Goal: Transaction & Acquisition: Purchase product/service

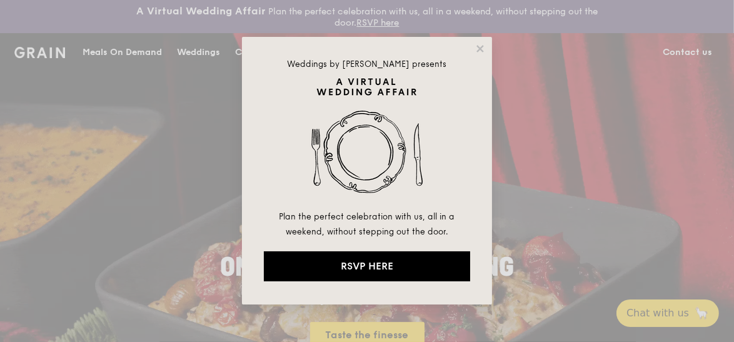
click at [126, 56] on div "Weddings by [PERSON_NAME] presents Plan the perfect celebration with us, all in…" at bounding box center [367, 171] width 734 height 342
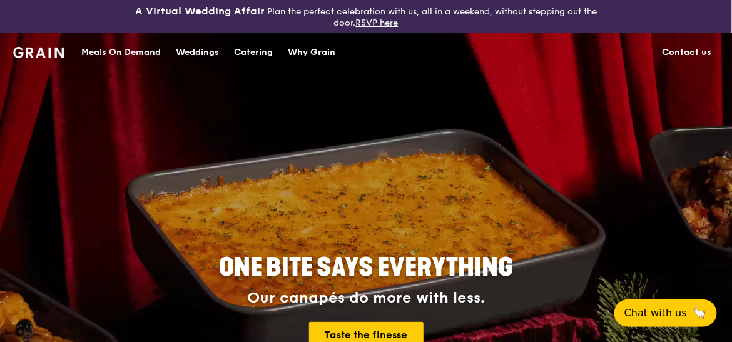
click at [140, 54] on div "Meals On Demand" at bounding box center [120, 53] width 79 height 38
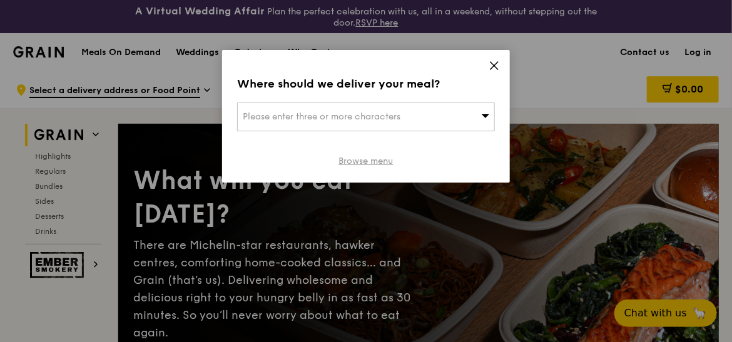
click at [373, 161] on link "Browse menu" at bounding box center [366, 161] width 54 height 13
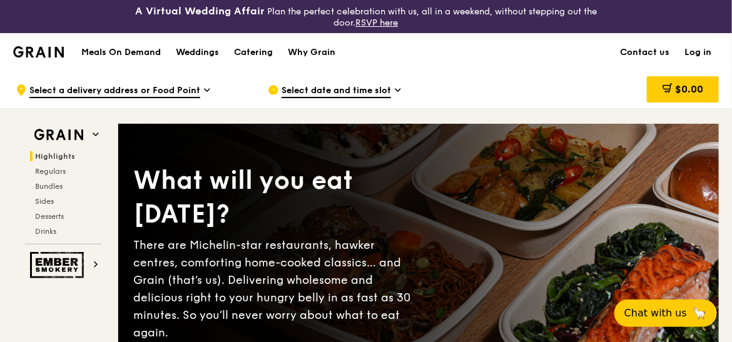
click at [687, 56] on link "Log in" at bounding box center [698, 53] width 42 height 38
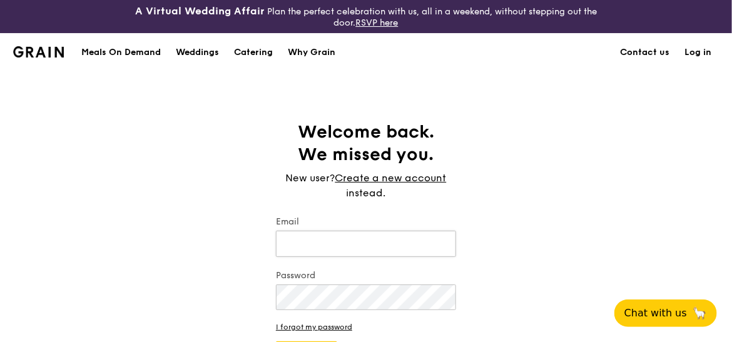
click at [343, 251] on input "Email" at bounding box center [366, 244] width 180 height 26
type input "[EMAIL_ADDRESS][DOMAIN_NAME]"
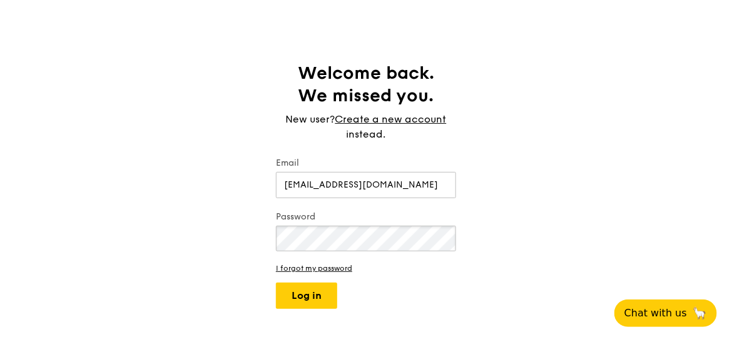
scroll to position [60, 0]
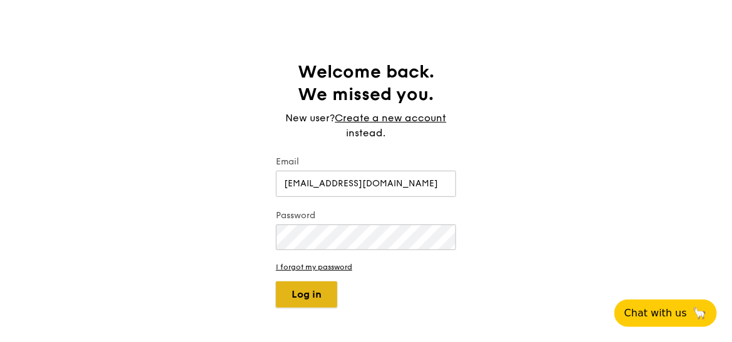
click at [321, 299] on button "Log in" at bounding box center [306, 294] width 61 height 26
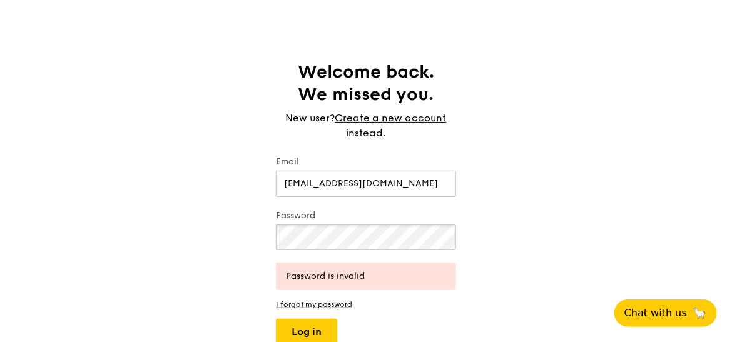
click at [276, 319] on button "Log in" at bounding box center [306, 332] width 61 height 26
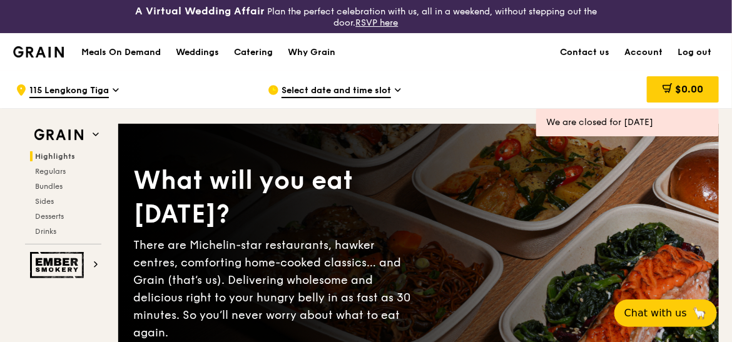
click at [335, 87] on span "Select date and time slot" at bounding box center [335, 91] width 109 height 14
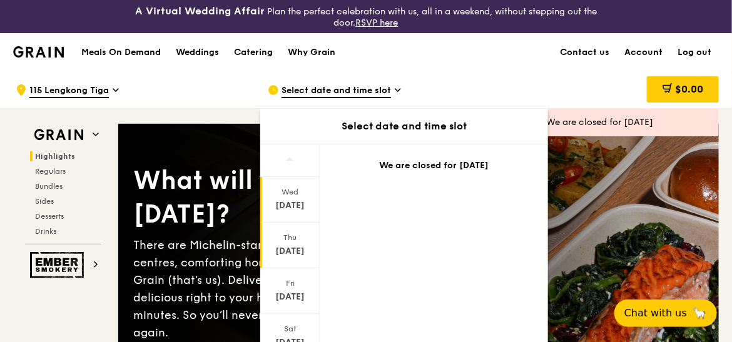
click at [282, 236] on div "Thu" at bounding box center [290, 238] width 56 height 10
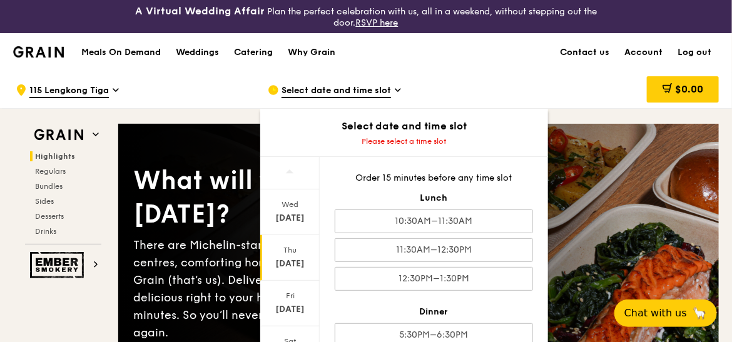
scroll to position [23, 0]
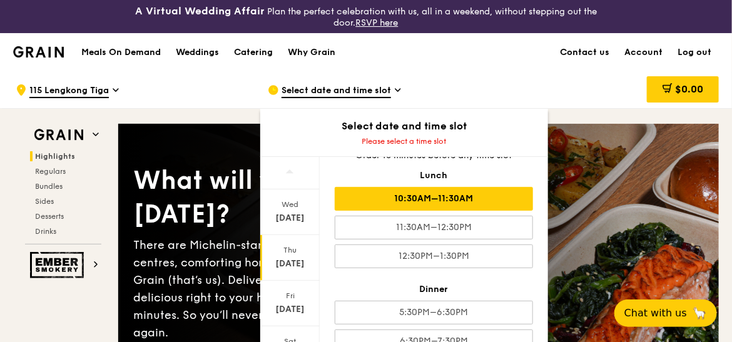
click at [430, 201] on div "10:30AM–11:30AM" at bounding box center [434, 199] width 198 height 24
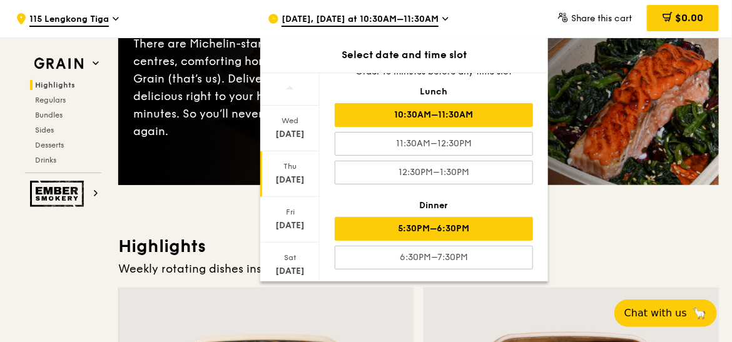
click at [423, 219] on div "5:30PM–6:30PM" at bounding box center [434, 229] width 198 height 24
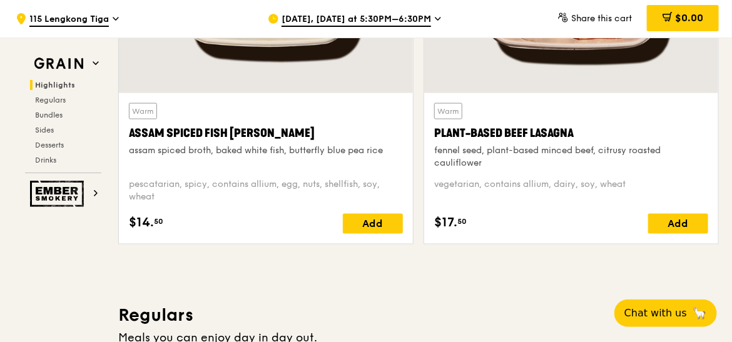
scroll to position [616, 0]
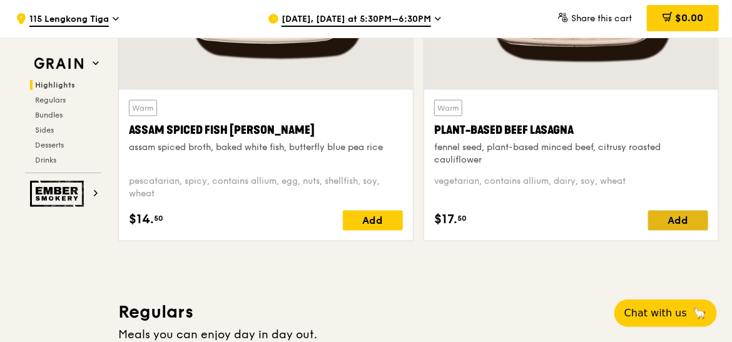
click at [697, 226] on div "Add" at bounding box center [678, 221] width 60 height 20
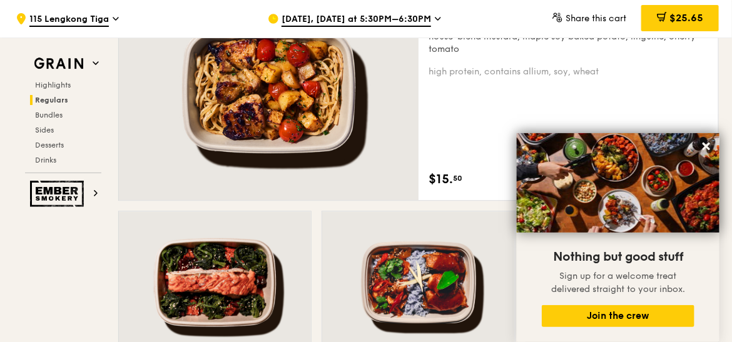
scroll to position [993, 0]
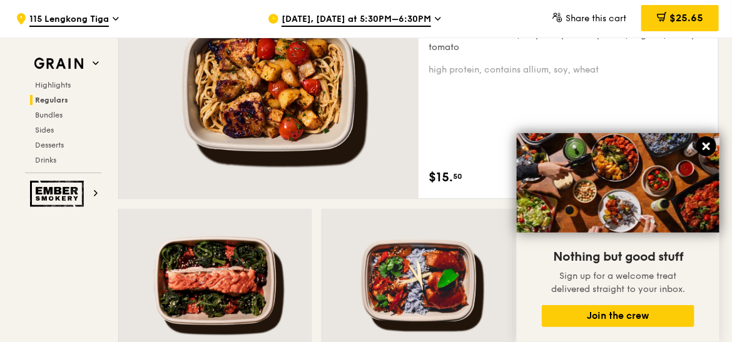
click at [708, 148] on icon at bounding box center [706, 147] width 8 height 8
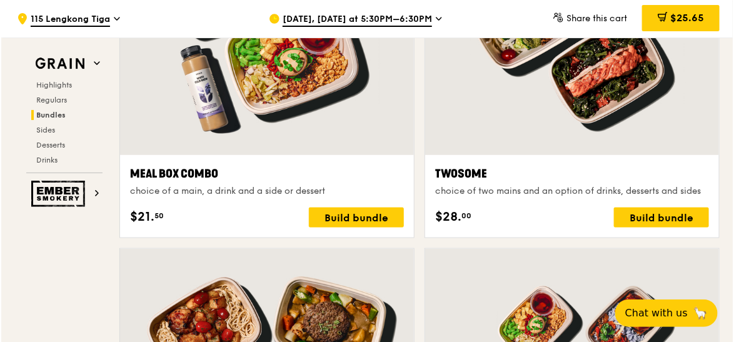
scroll to position [2010, 0]
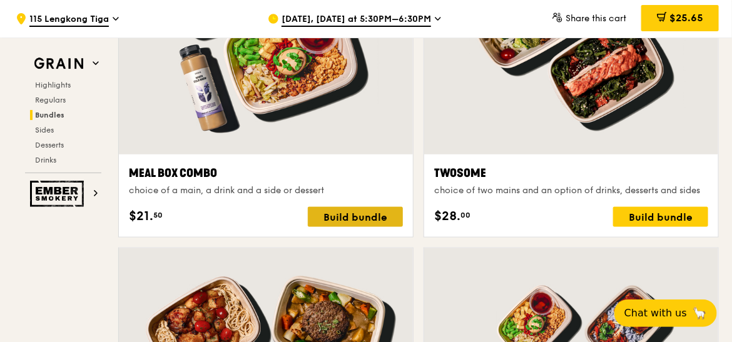
click at [342, 214] on div "Build bundle" at bounding box center [355, 217] width 95 height 20
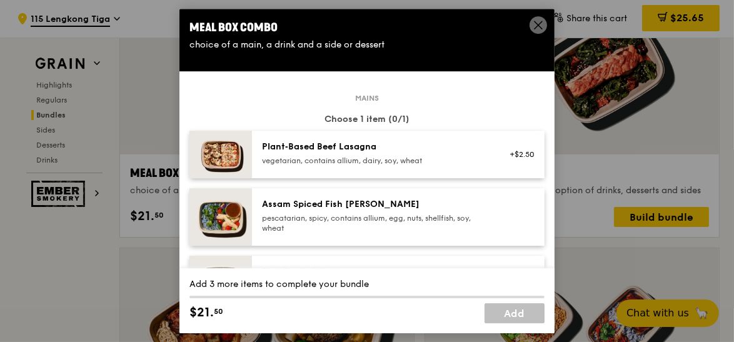
click at [331, 148] on div "Plant‑Based Beef Lasagna" at bounding box center [374, 147] width 224 height 13
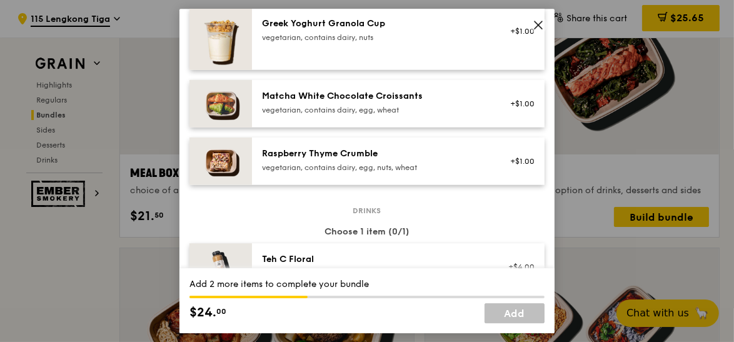
scroll to position [1116, 0]
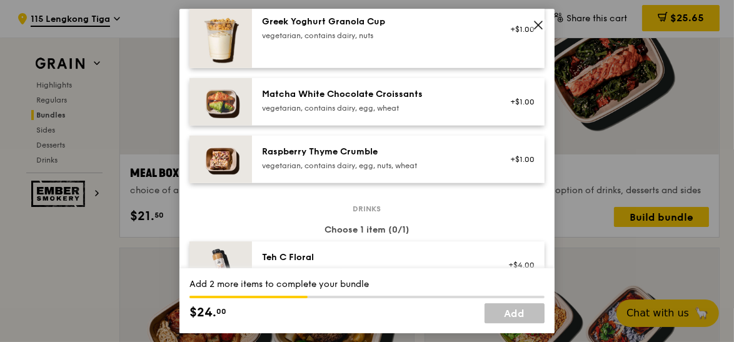
click at [331, 148] on div "Raspberry Thyme Crumble" at bounding box center [374, 152] width 224 height 13
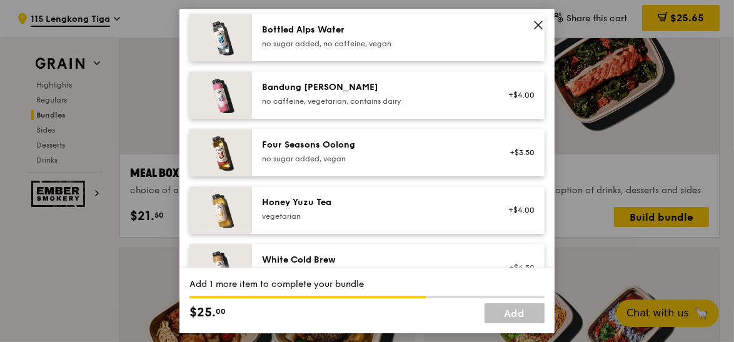
scroll to position [1401, 0]
click at [369, 154] on div "no sugar added, vegan" at bounding box center [374, 159] width 224 height 10
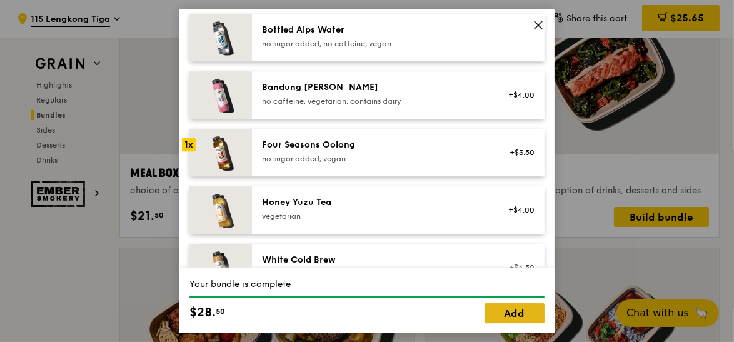
click at [500, 316] on link "Add" at bounding box center [515, 313] width 60 height 20
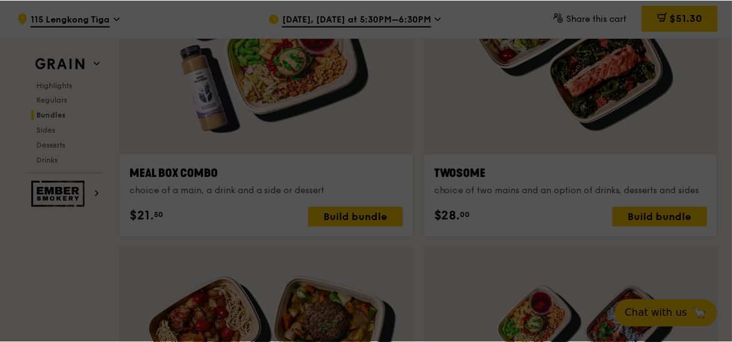
scroll to position [2010, 0]
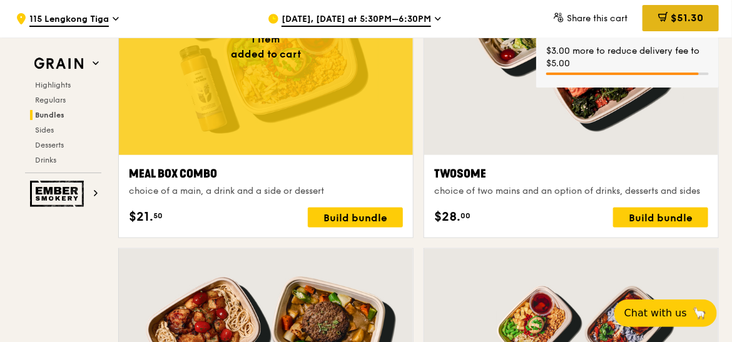
click at [677, 16] on span "$51.30" at bounding box center [686, 18] width 33 height 12
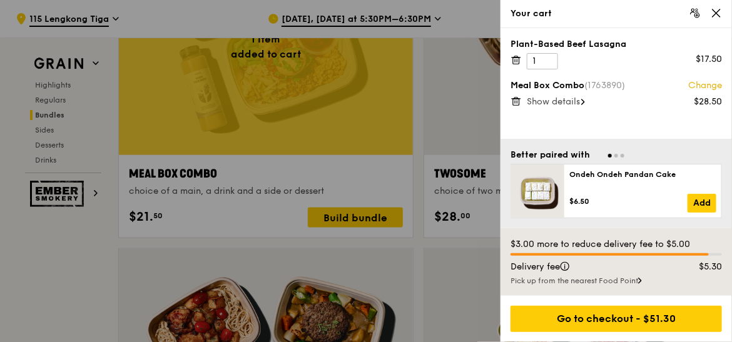
scroll to position [2010, 0]
click at [513, 59] on icon at bounding box center [516, 61] width 6 height 6
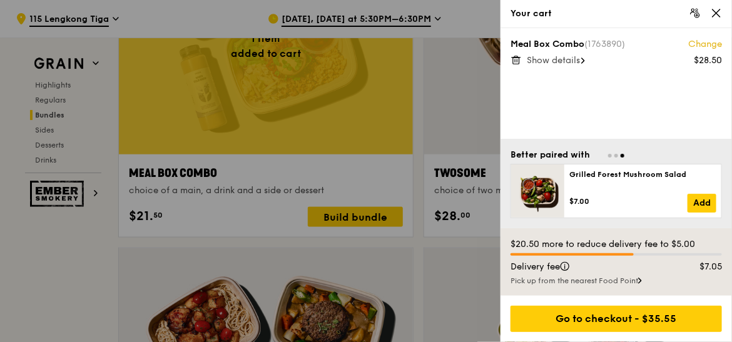
scroll to position [2011, 0]
click at [719, 11] on icon at bounding box center [715, 13] width 11 height 11
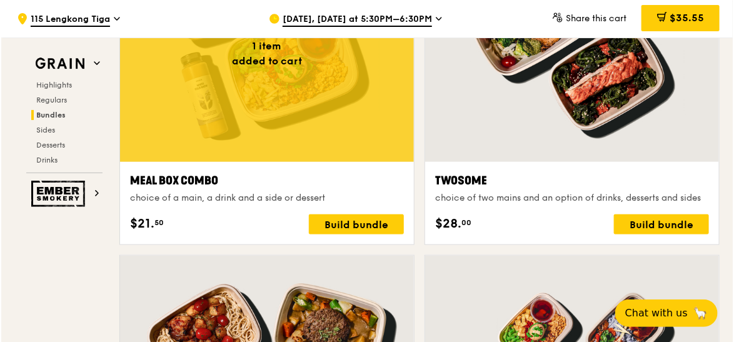
scroll to position [2003, 0]
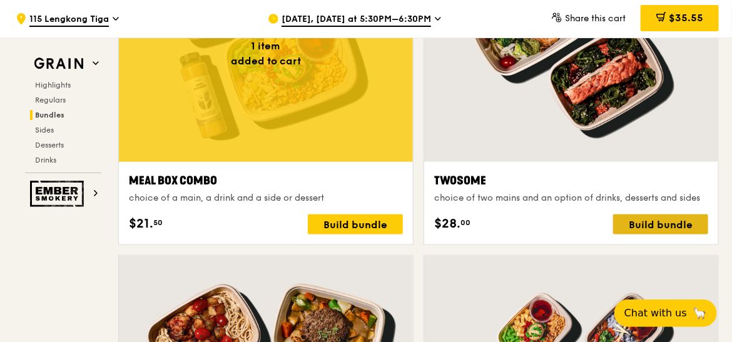
click at [630, 224] on div "Build bundle" at bounding box center [660, 224] width 95 height 20
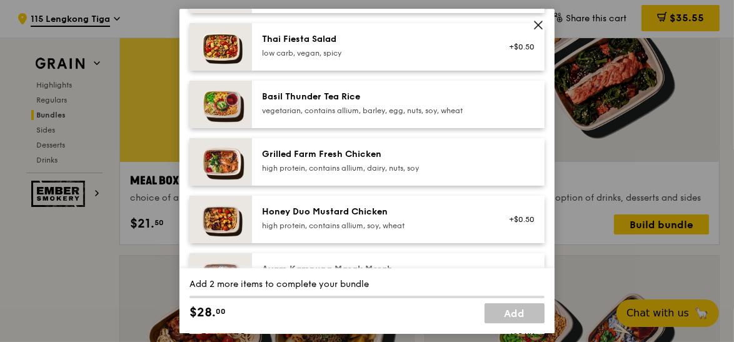
scroll to position [234, 0]
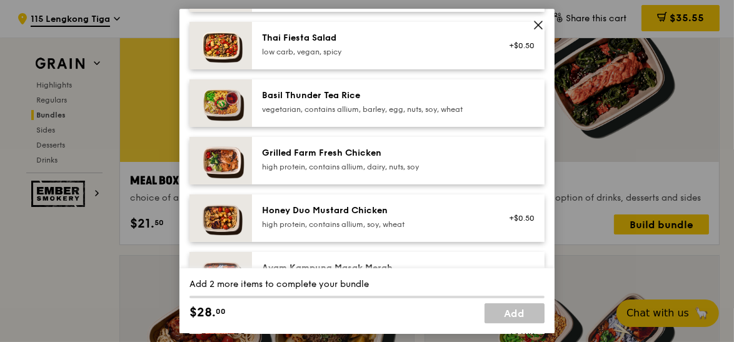
click at [538, 23] on icon at bounding box center [538, 24] width 11 height 11
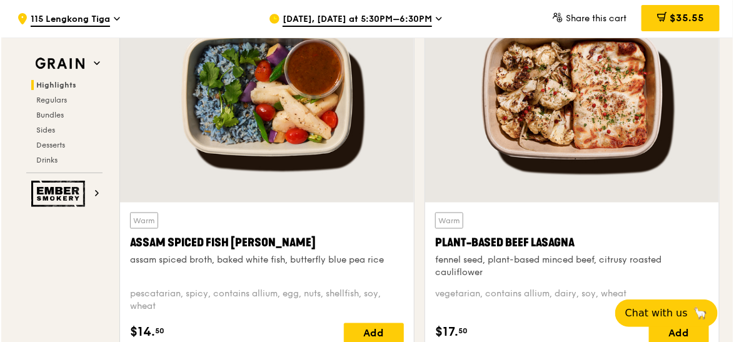
scroll to position [503, 0]
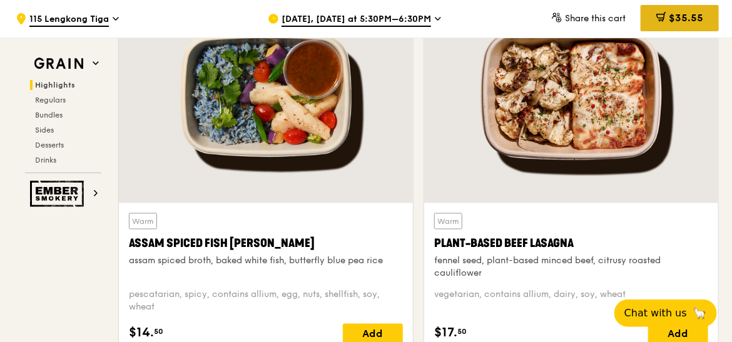
click at [692, 21] on span "$35.55" at bounding box center [685, 18] width 34 height 12
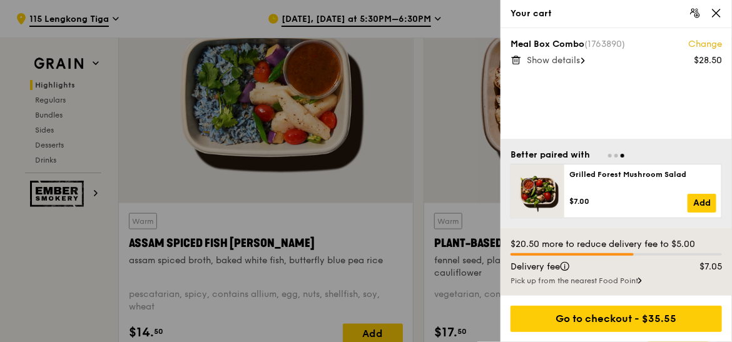
click at [571, 59] on span "Show details" at bounding box center [552, 60] width 53 height 11
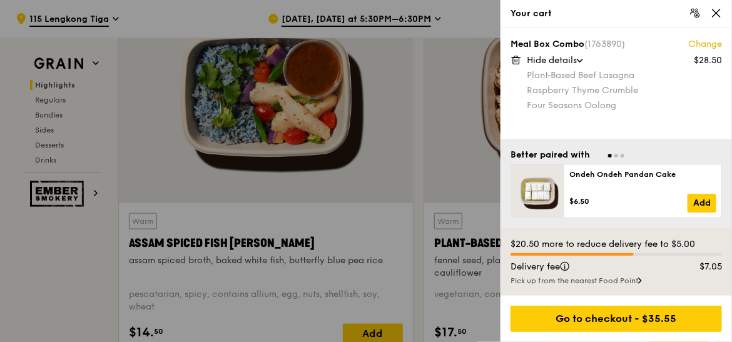
click at [697, 44] on link "Change" at bounding box center [705, 44] width 34 height 13
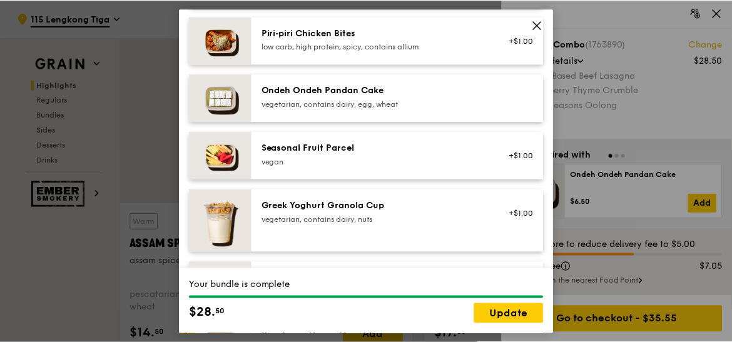
scroll to position [1029, 0]
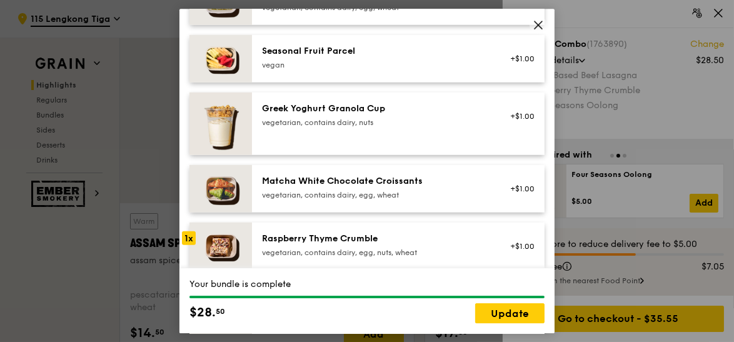
click at [539, 27] on icon at bounding box center [538, 24] width 11 height 11
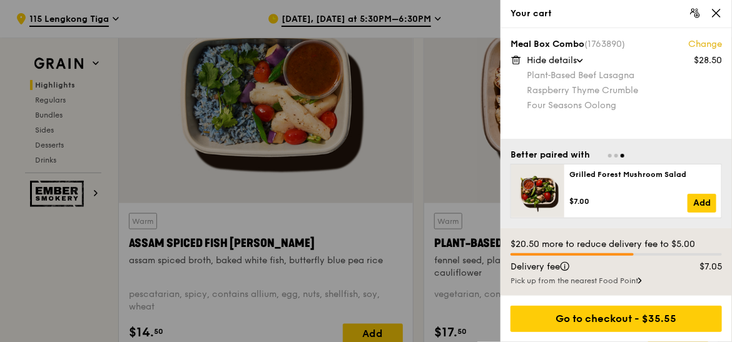
click at [56, 245] on div at bounding box center [366, 171] width 732 height 342
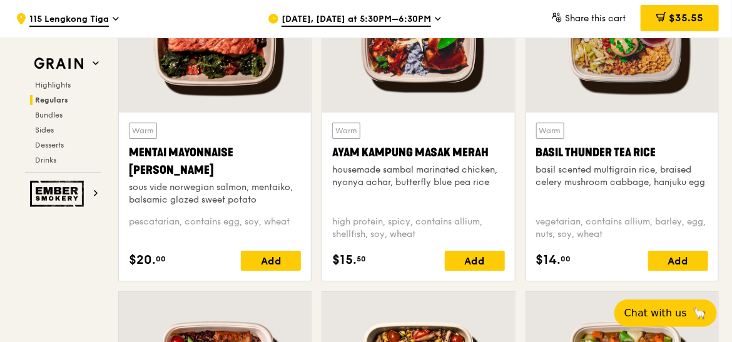
scroll to position [1231, 0]
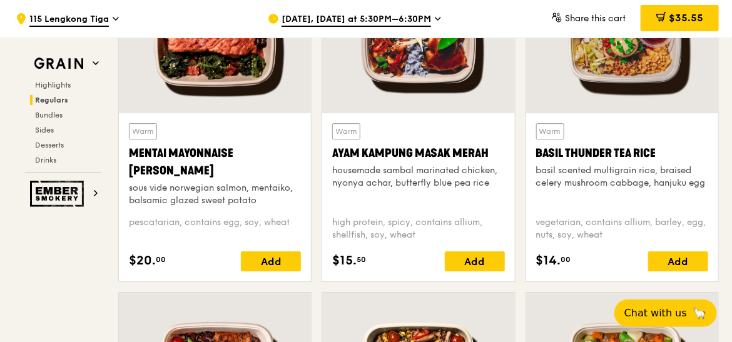
click at [622, 169] on div "basil scented multigrain rice, braised celery mushroom cabbage, hanjuku egg" at bounding box center [622, 176] width 172 height 25
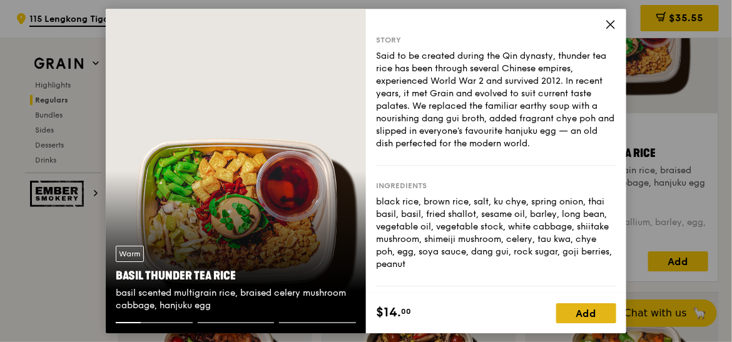
click at [583, 315] on div "Add" at bounding box center [586, 313] width 60 height 20
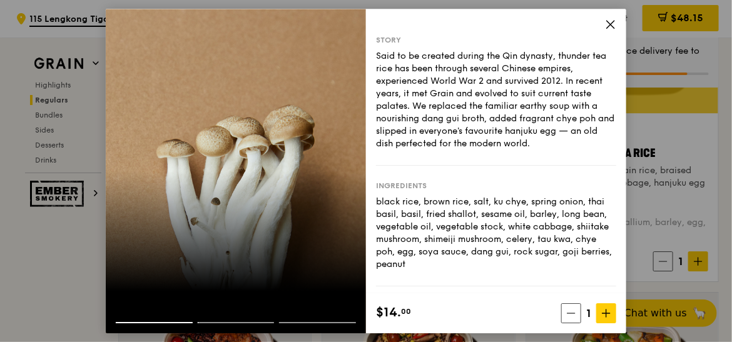
click at [610, 26] on icon at bounding box center [610, 24] width 11 height 11
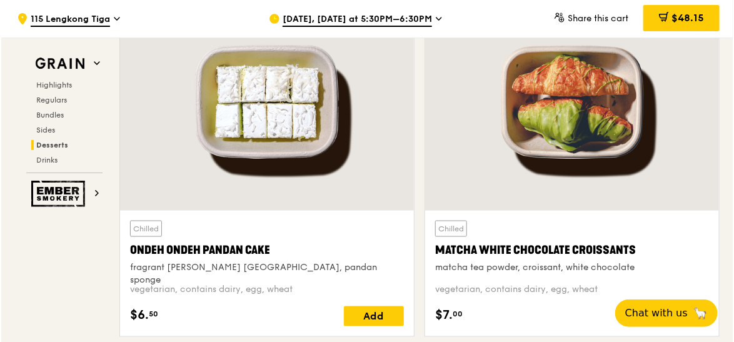
scroll to position [3717, 0]
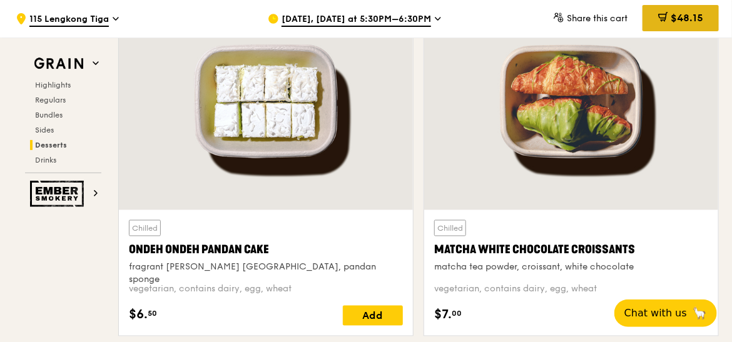
click at [697, 23] on span "$48.15" at bounding box center [686, 18] width 33 height 12
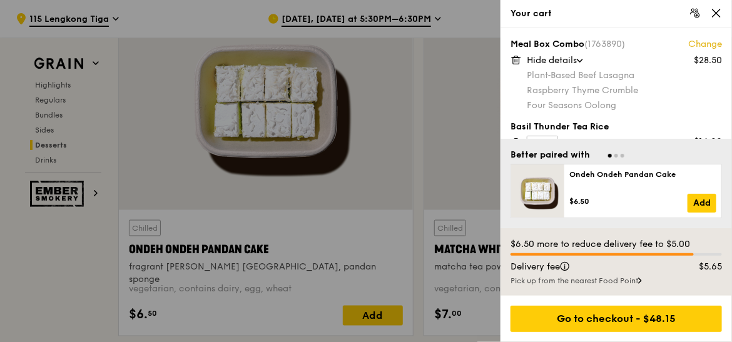
click at [708, 45] on link "Change" at bounding box center [705, 44] width 34 height 13
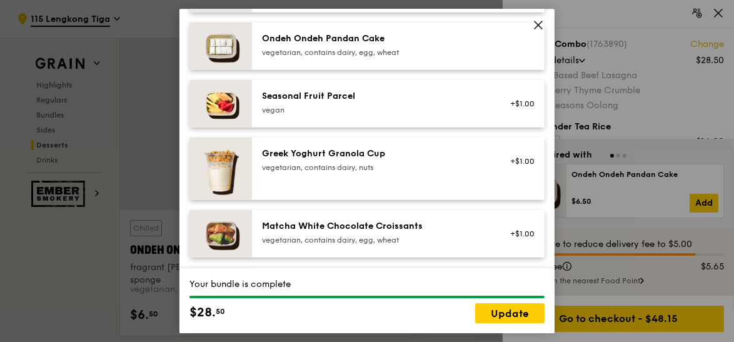
scroll to position [986, 0]
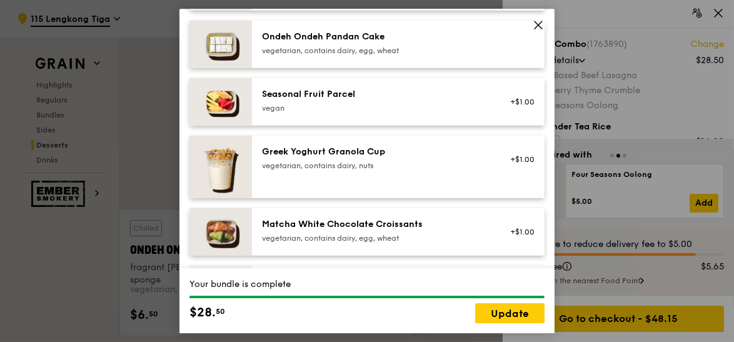
click at [540, 22] on icon at bounding box center [539, 25] width 8 height 8
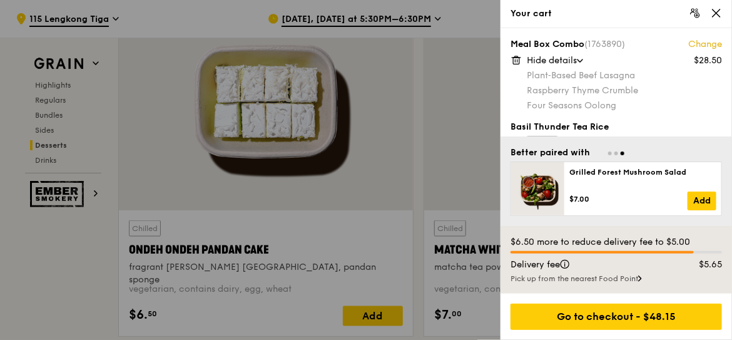
drag, startPoint x: 717, startPoint y: 13, endPoint x: 655, endPoint y: 66, distance: 81.1
click at [655, 66] on div "Your cart Meal Box Combo (1763890) Change $28.50 Hide details Plant‑Based Beef …" at bounding box center [615, 170] width 231 height 340
drag, startPoint x: 655, startPoint y: 66, endPoint x: 613, endPoint y: 99, distance: 53.0
click at [613, 99] on div "Plant‑Based Beef Lasagna Raspberry Thyme Crumble Four Seasons Oolong" at bounding box center [623, 90] width 195 height 43
click at [702, 43] on link "Change" at bounding box center [705, 44] width 34 height 13
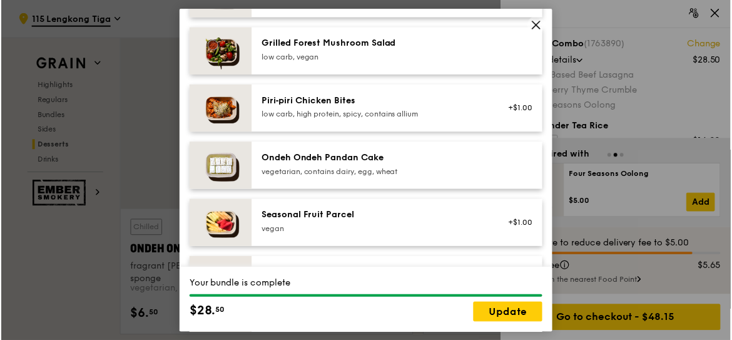
scroll to position [865, 0]
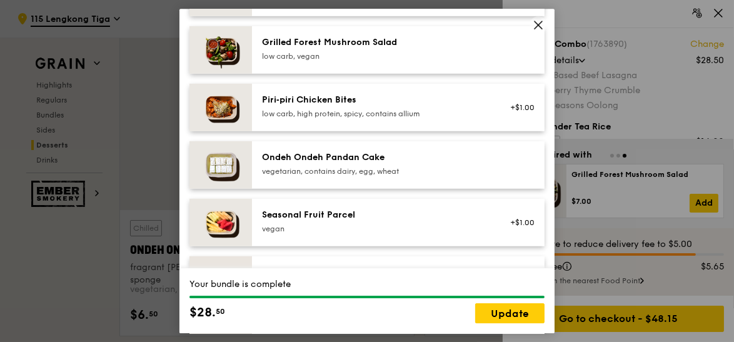
click at [345, 176] on div "Ondeh Ondeh Pandan Cake vegetarian, contains dairy, egg, wheat" at bounding box center [373, 165] width 239 height 28
click at [506, 310] on link "Update" at bounding box center [509, 313] width 69 height 20
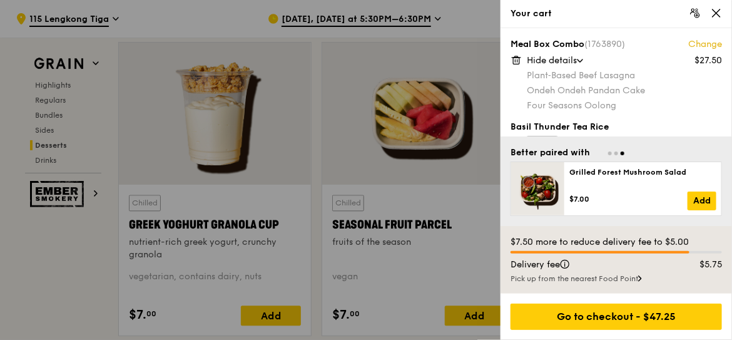
scroll to position [4023, 0]
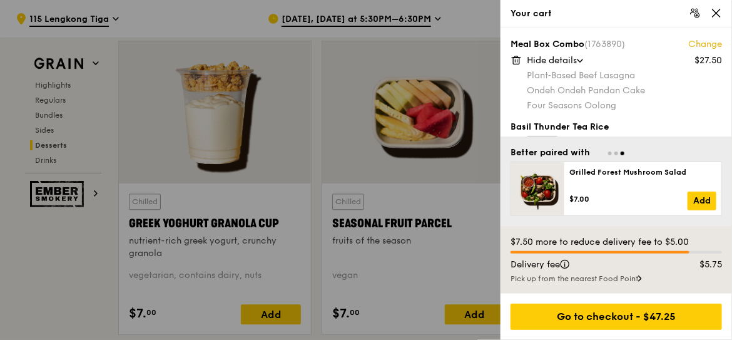
click at [720, 13] on icon at bounding box center [715, 13] width 11 height 11
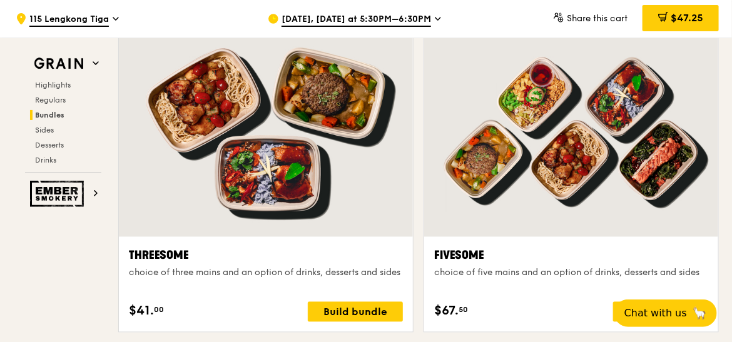
scroll to position [2238, 0]
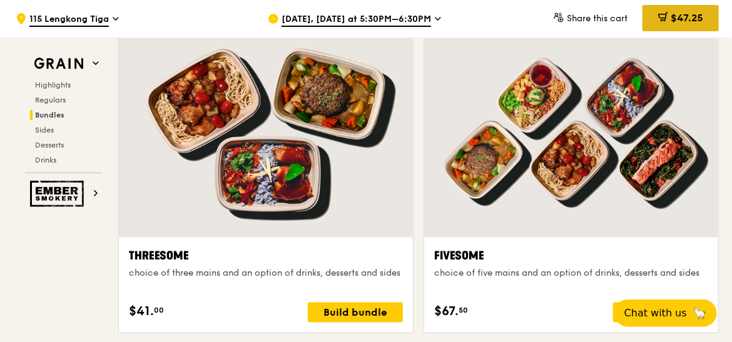
click at [705, 26] on div "$47.25" at bounding box center [680, 18] width 76 height 26
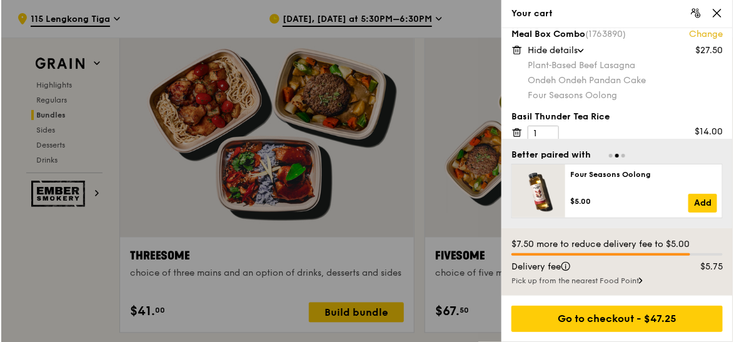
scroll to position [0, 0]
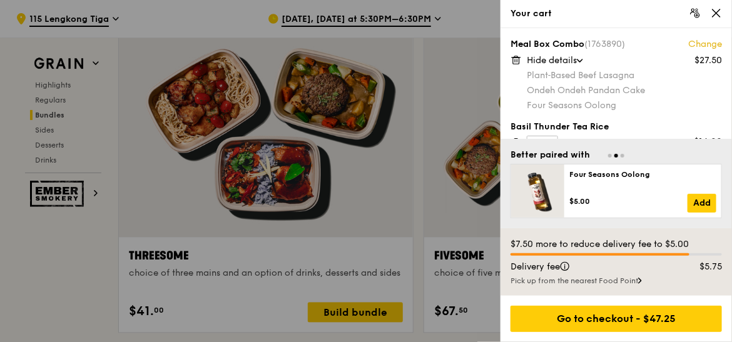
click at [514, 57] on icon at bounding box center [515, 56] width 3 height 1
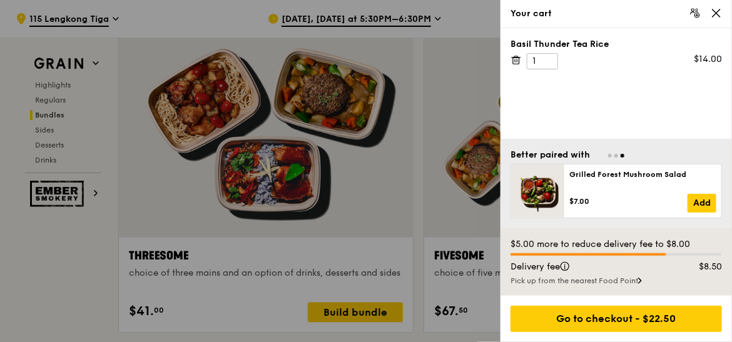
click at [515, 67] on div "Basil Thunder Tea Rice 1 $14.00" at bounding box center [615, 53] width 211 height 31
click at [515, 58] on icon at bounding box center [515, 59] width 11 height 11
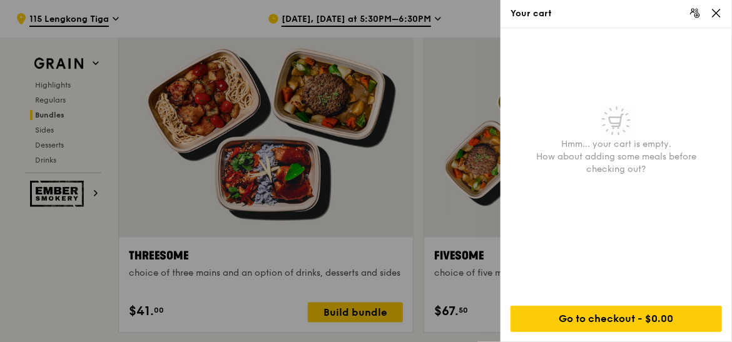
click at [396, 309] on div at bounding box center [366, 171] width 732 height 342
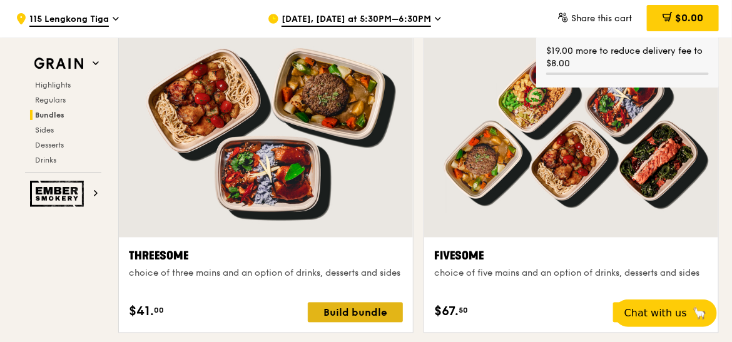
click at [376, 309] on div "Build bundle" at bounding box center [355, 313] width 95 height 20
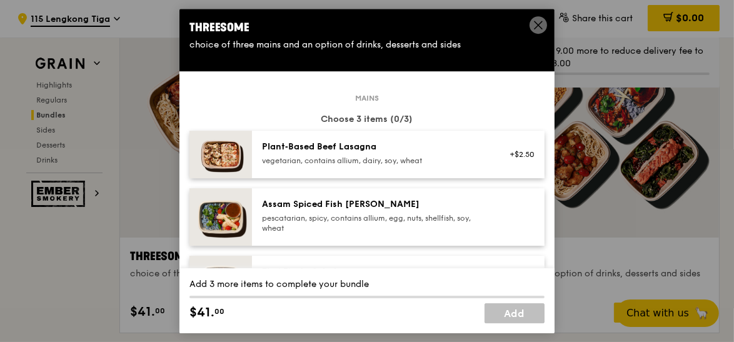
scroll to position [14, 0]
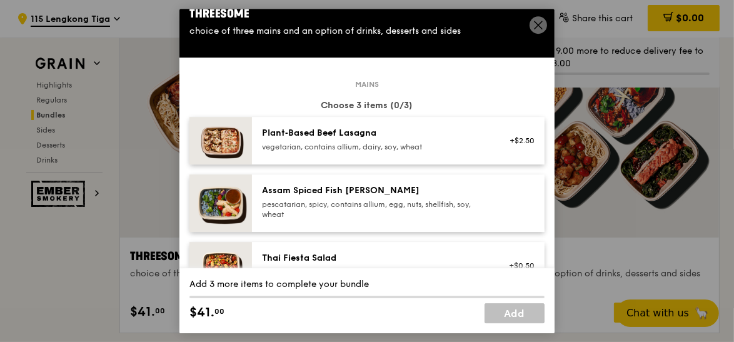
click at [333, 143] on div "vegetarian, contains allium, dairy, soy, wheat" at bounding box center [374, 147] width 224 height 10
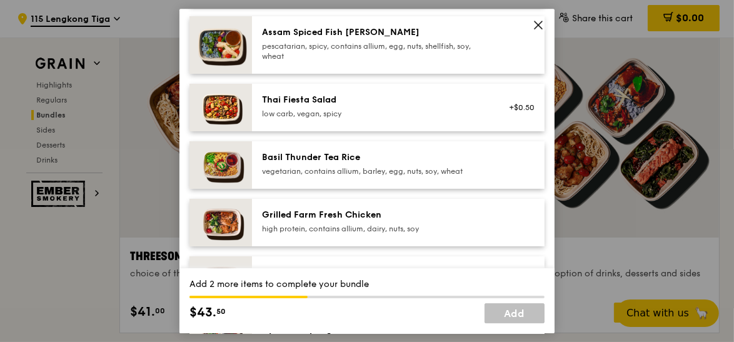
click at [340, 160] on div "Basil Thunder Tea Rice" at bounding box center [374, 157] width 224 height 13
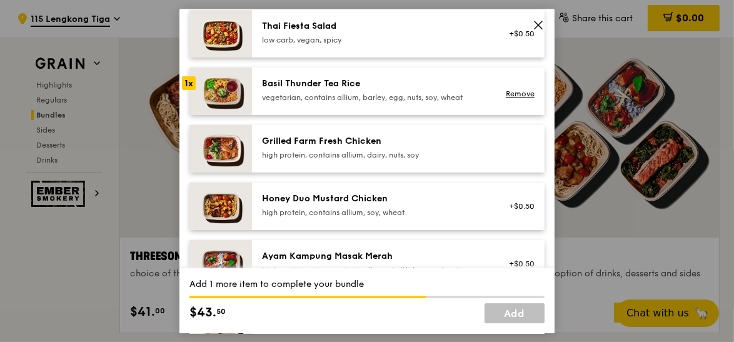
scroll to position [212, 0]
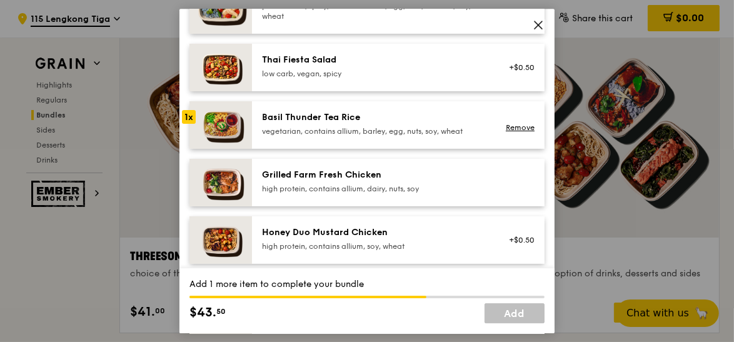
click at [335, 244] on div "high protein, contains allium, soy, wheat" at bounding box center [374, 246] width 224 height 10
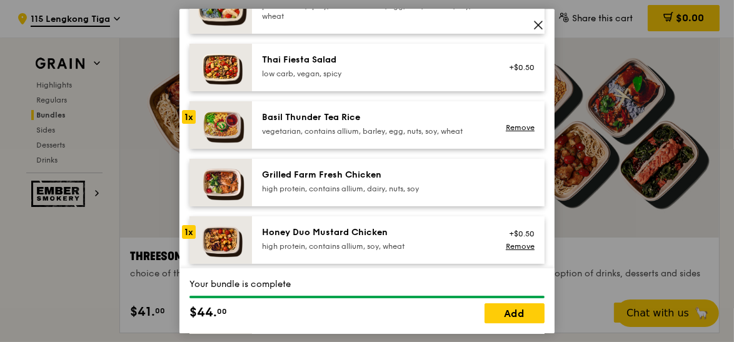
click at [536, 28] on icon at bounding box center [538, 24] width 11 height 11
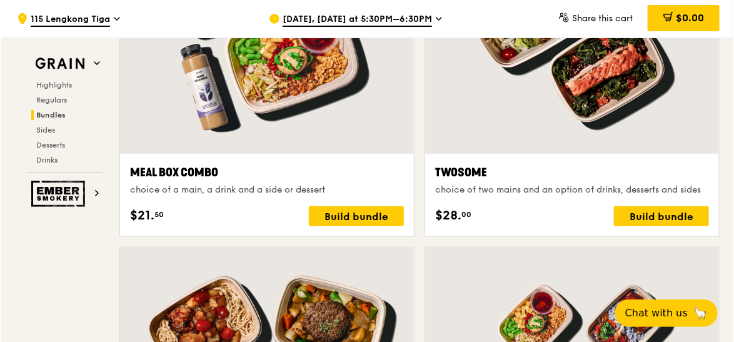
scroll to position [2008, 0]
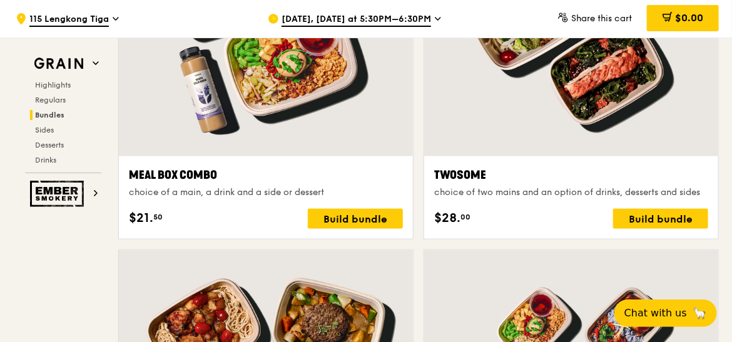
click at [566, 129] on div at bounding box center [571, 47] width 294 height 217
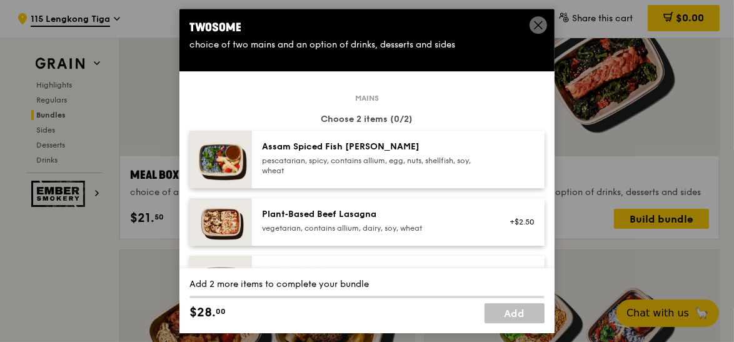
scroll to position [95, 0]
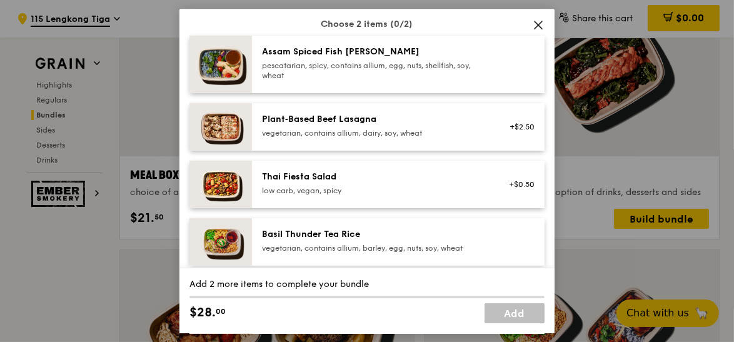
click at [367, 112] on div "Plant‑Based Beef Lasagna vegetarian, contains allium, dairy, soy, wheat +$2.50" at bounding box center [398, 127] width 293 height 48
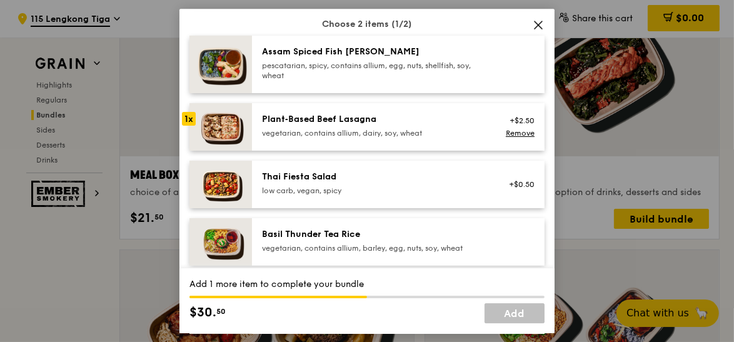
scroll to position [249, 0]
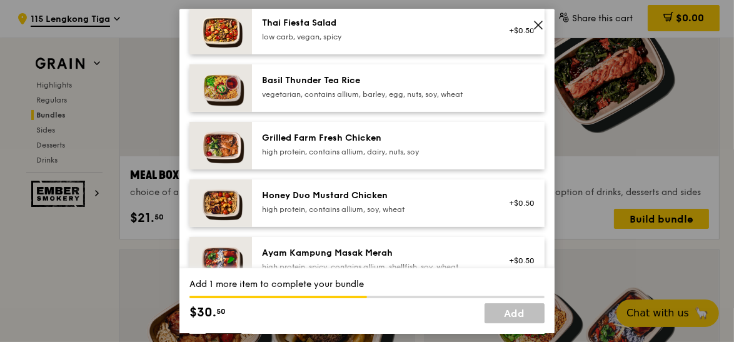
click at [346, 91] on div "vegetarian, contains allium, barley, egg, nuts, soy, wheat" at bounding box center [374, 94] width 224 height 10
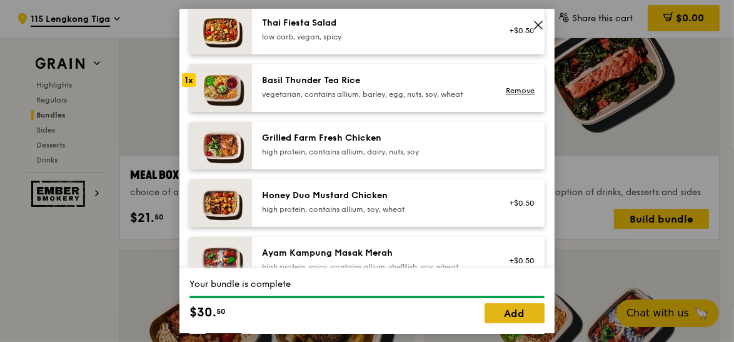
click at [501, 313] on link "Add" at bounding box center [515, 313] width 60 height 20
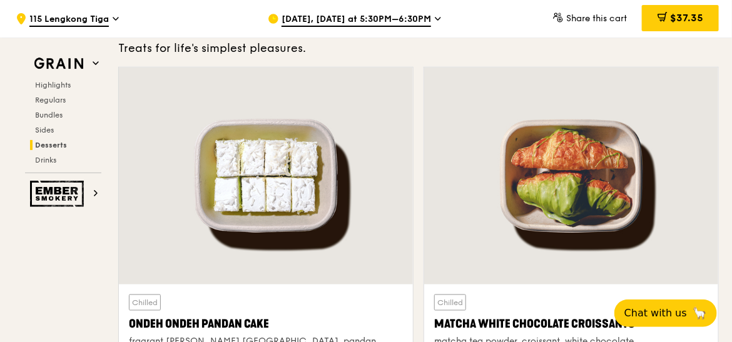
scroll to position [3643, 0]
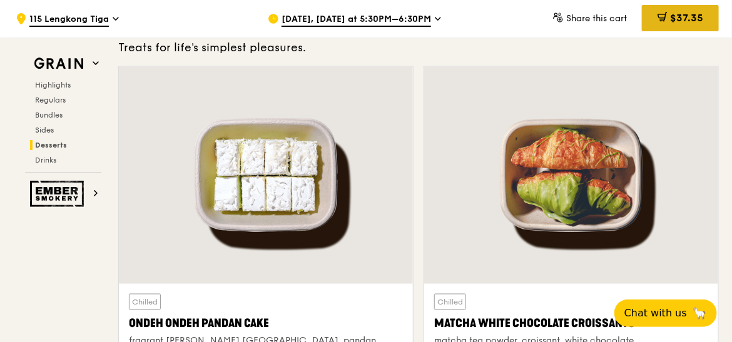
click at [680, 6] on div "$37.35" at bounding box center [680, 18] width 77 height 26
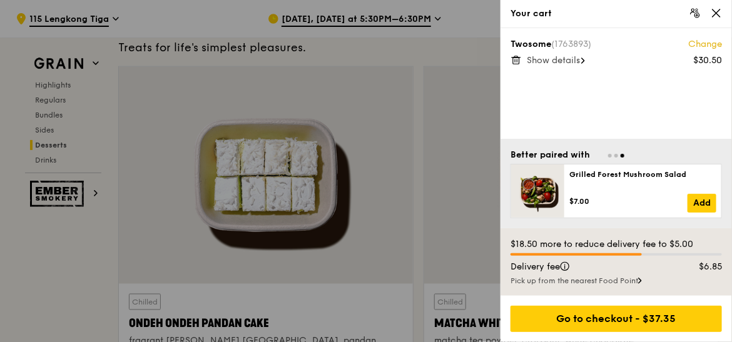
click at [90, 238] on div at bounding box center [366, 171] width 732 height 342
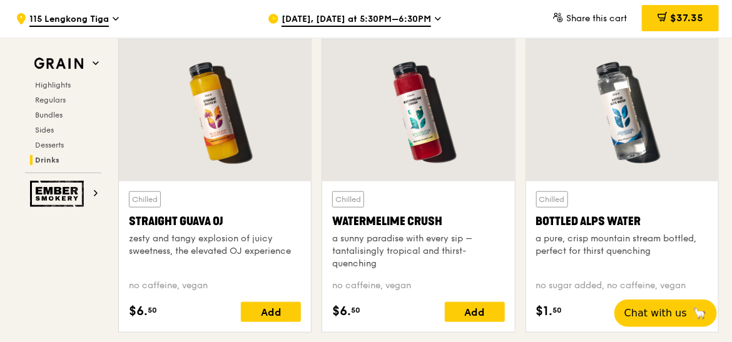
scroll to position [5011, 0]
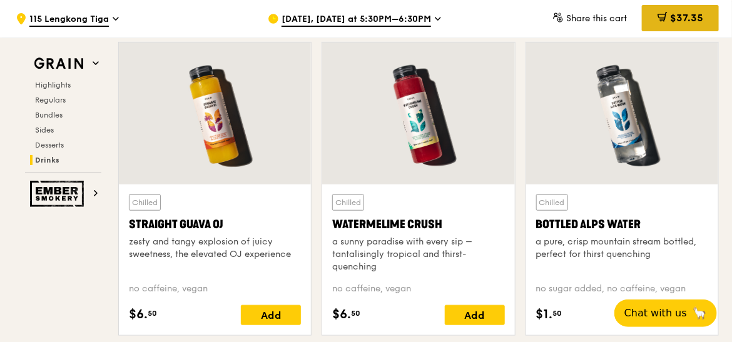
click at [673, 25] on div "$37.35" at bounding box center [680, 18] width 77 height 26
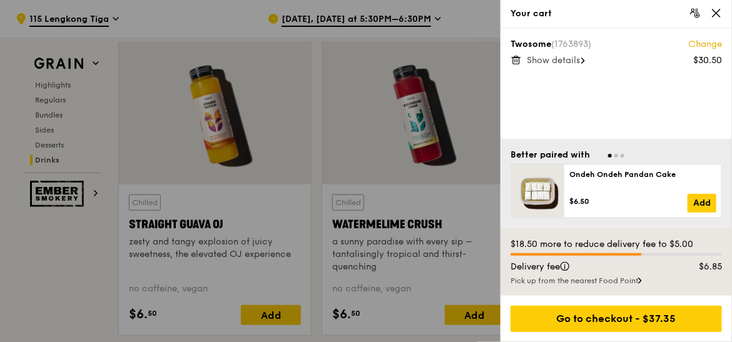
click at [74, 261] on div at bounding box center [366, 171] width 732 height 342
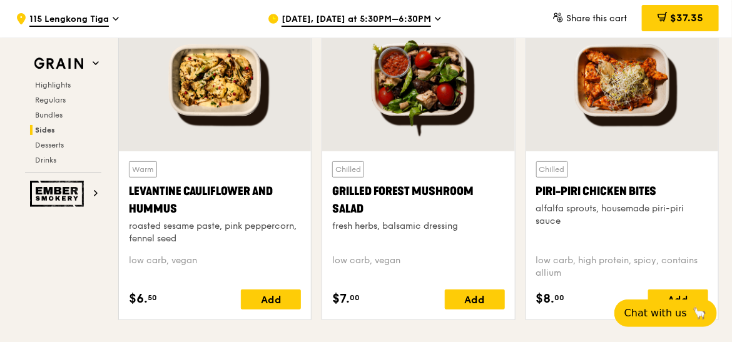
scroll to position [3278, 0]
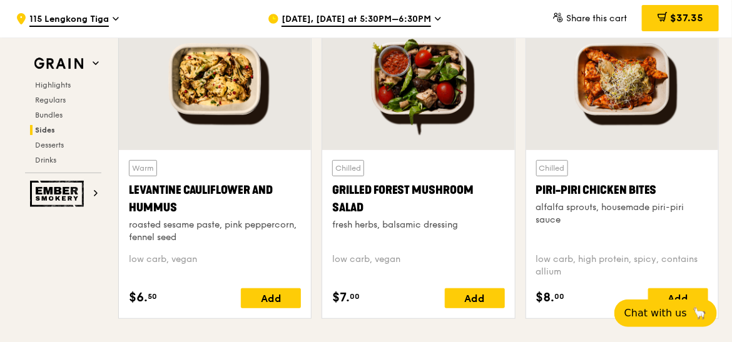
click at [620, 61] on div at bounding box center [622, 79] width 192 height 142
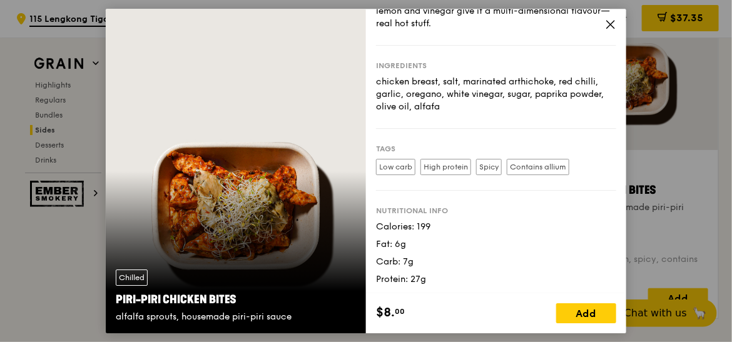
scroll to position [0, 0]
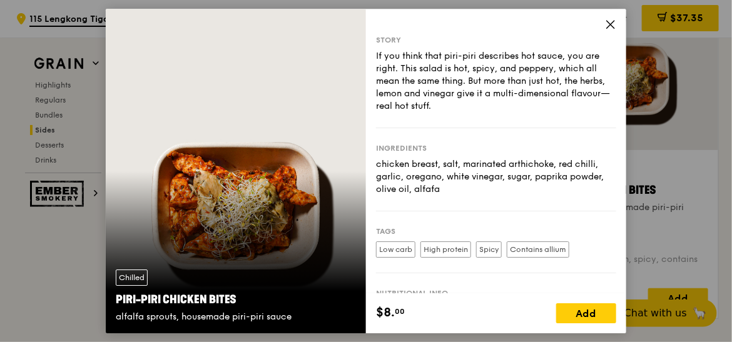
click at [608, 24] on icon at bounding box center [610, 24] width 11 height 11
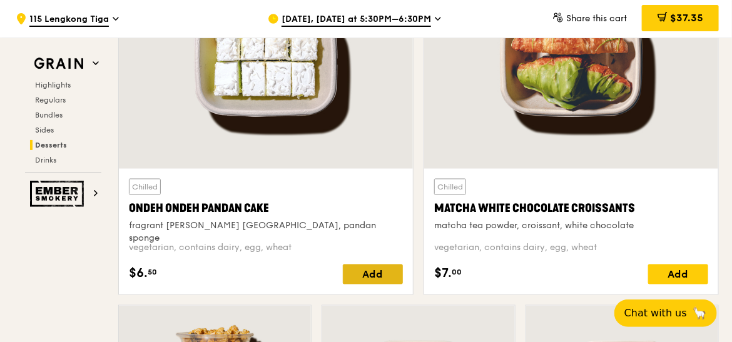
scroll to position [3758, 0]
click at [363, 273] on div "Add" at bounding box center [373, 274] width 60 height 20
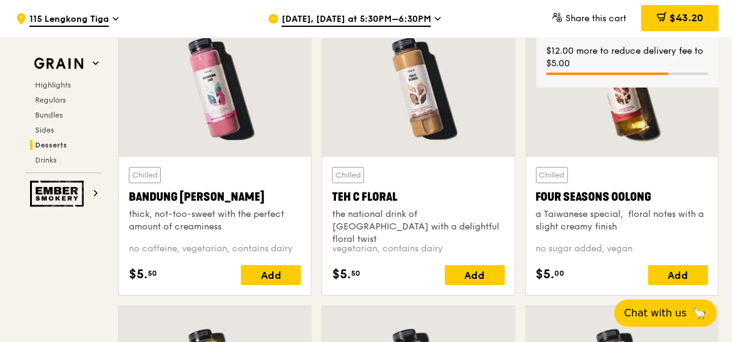
scroll to position [4477, 0]
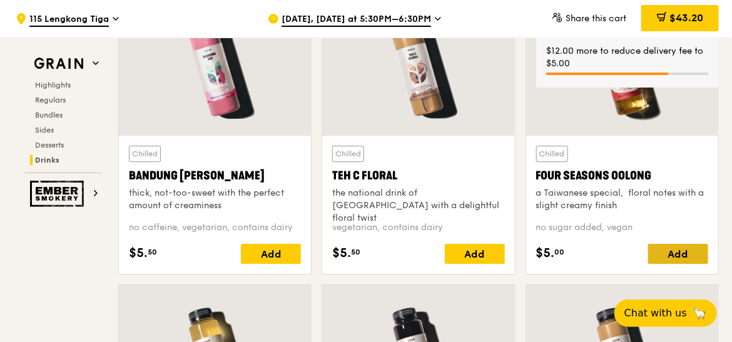
click at [678, 253] on div "Add" at bounding box center [678, 254] width 60 height 20
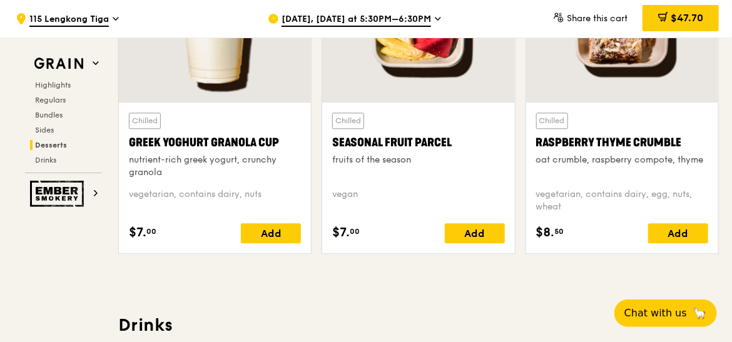
scroll to position [4105, 0]
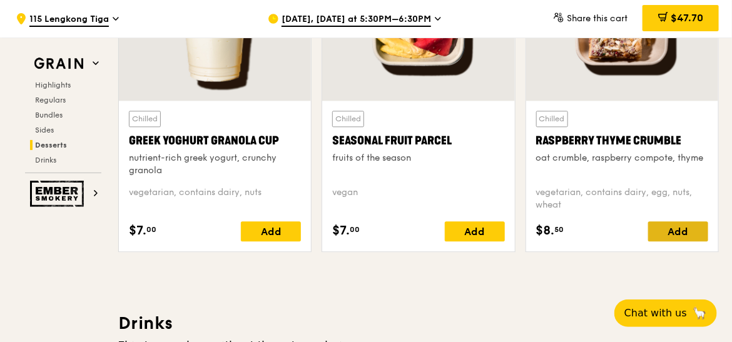
click at [682, 225] on div "Add" at bounding box center [678, 231] width 60 height 20
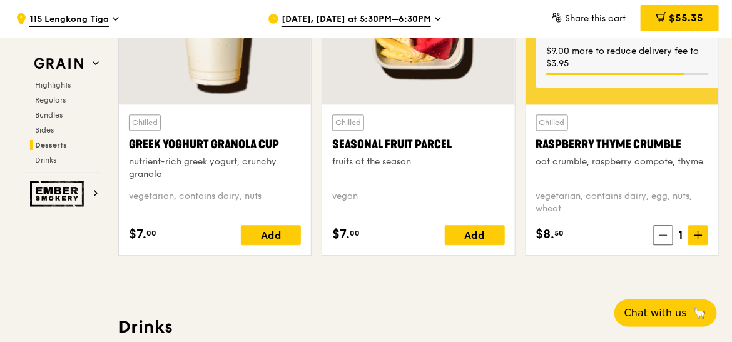
scroll to position [4102, 0]
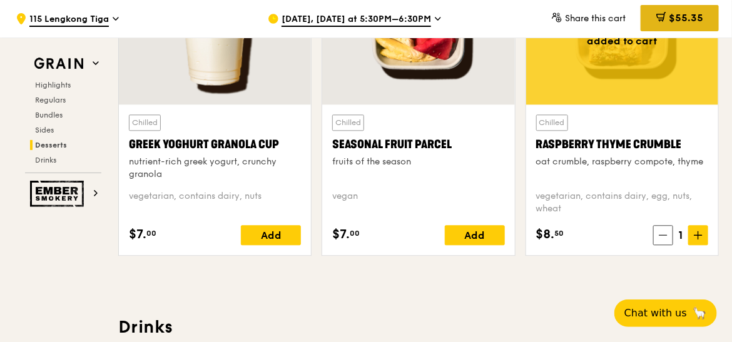
click at [689, 18] on span "$55.35" at bounding box center [685, 18] width 34 height 12
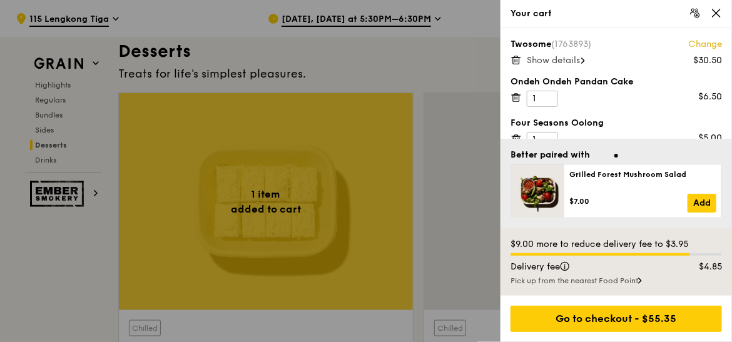
scroll to position [3617, 0]
click at [511, 59] on icon at bounding box center [515, 59] width 11 height 11
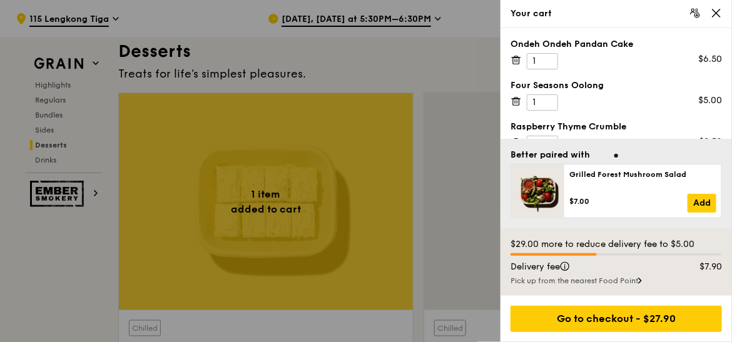
click at [518, 59] on icon at bounding box center [515, 59] width 11 height 11
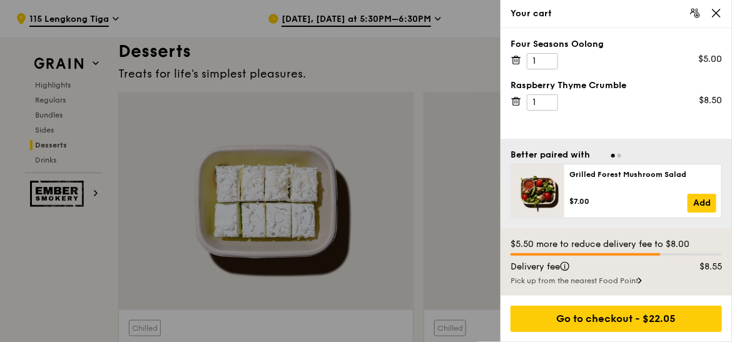
click at [518, 59] on icon at bounding box center [515, 59] width 11 height 11
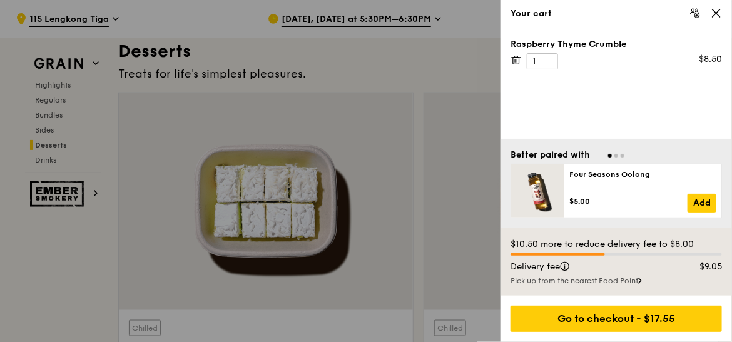
click at [518, 59] on icon at bounding box center [515, 59] width 11 height 11
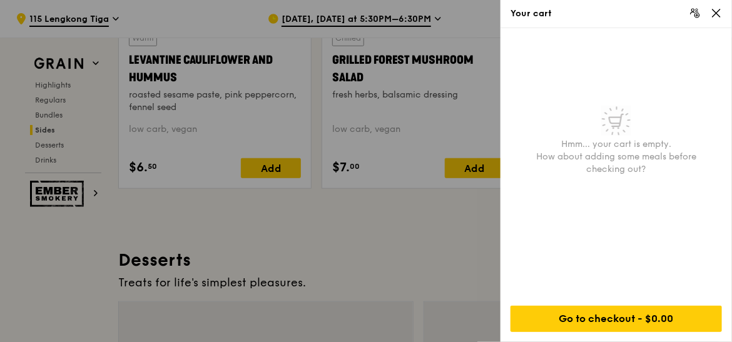
click at [388, 234] on div at bounding box center [366, 171] width 732 height 342
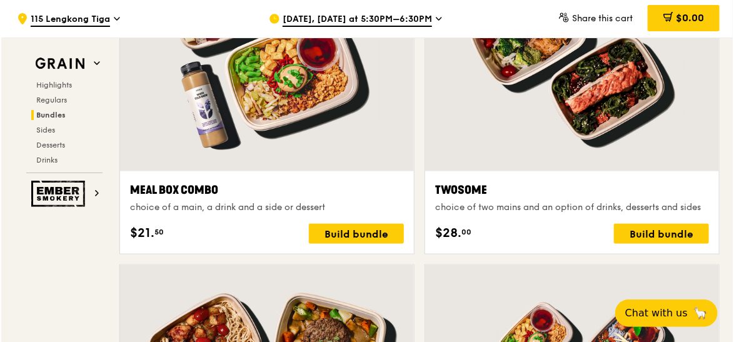
scroll to position [1993, 0]
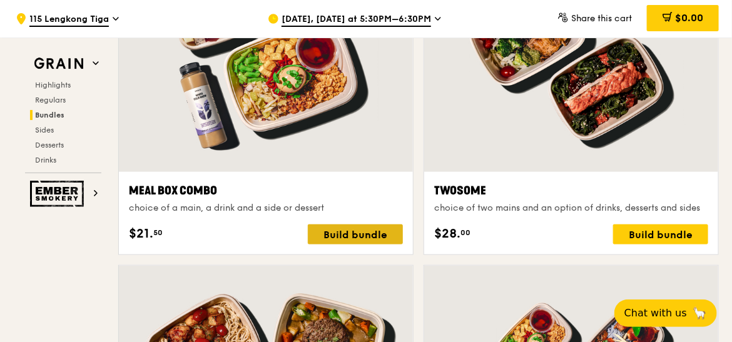
click at [364, 234] on div "Build bundle" at bounding box center [355, 234] width 95 height 20
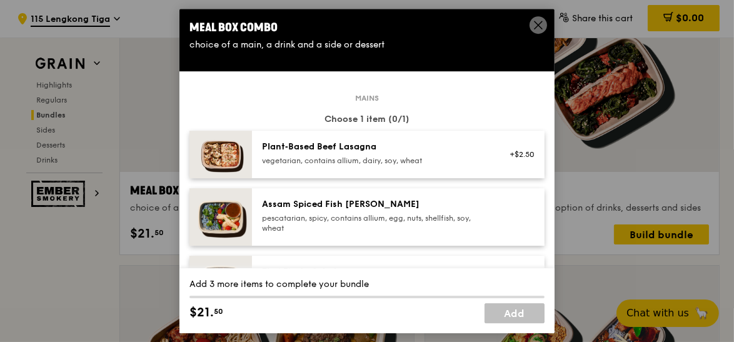
click at [365, 141] on div "Plant‑Based Beef Lasagna" at bounding box center [374, 147] width 224 height 13
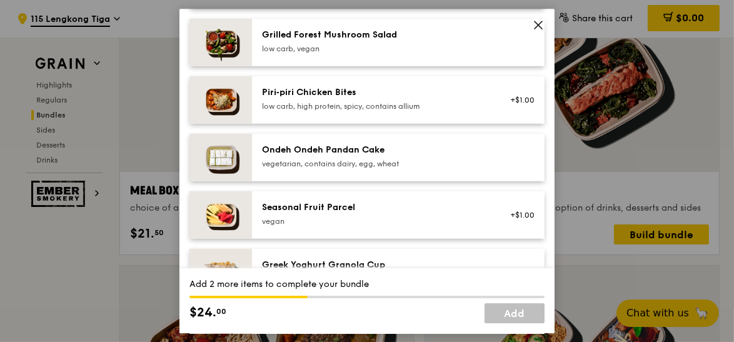
scroll to position [874, 0]
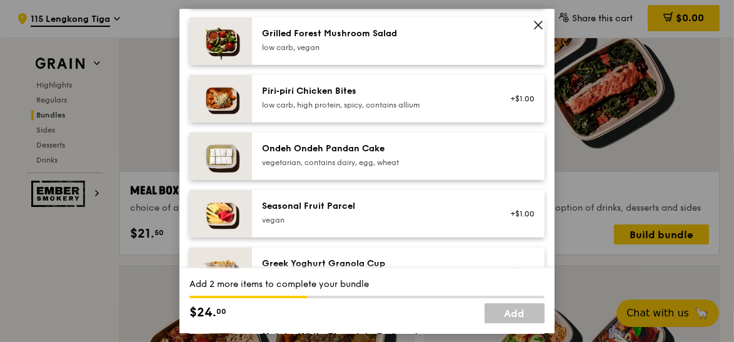
click at [390, 155] on div "Ondeh Ondeh Pandan Cake vegetarian, contains dairy, egg, wheat" at bounding box center [374, 155] width 224 height 25
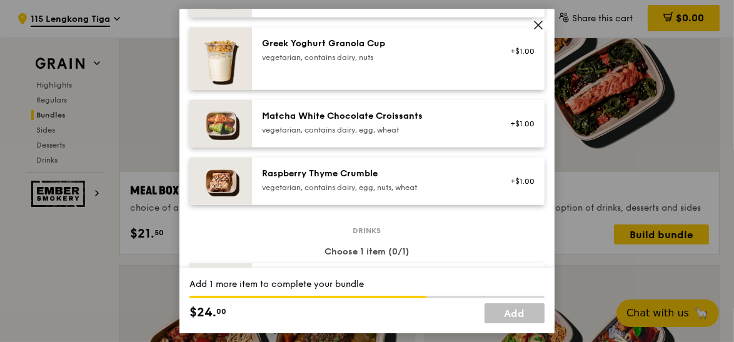
scroll to position [1119, 0]
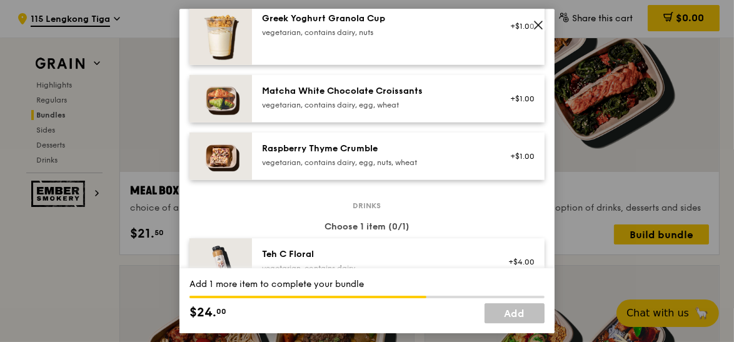
click at [390, 156] on div "Raspberry Thyme Crumble vegetarian, contains dairy, egg, nuts, wheat" at bounding box center [374, 155] width 224 height 25
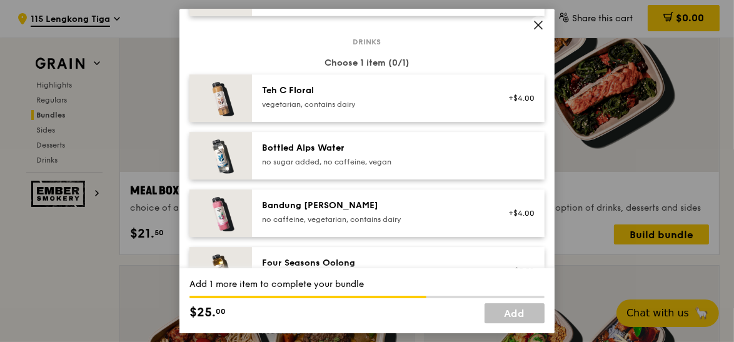
scroll to position [1348, 0]
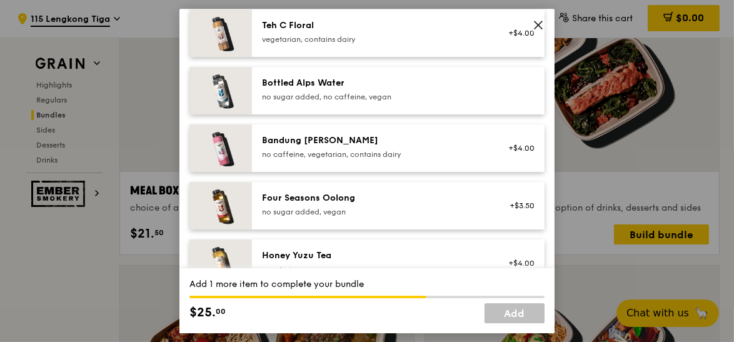
click at [365, 220] on div "Four Seasons Oolong no sugar added, vegan +$3.50" at bounding box center [398, 206] width 293 height 48
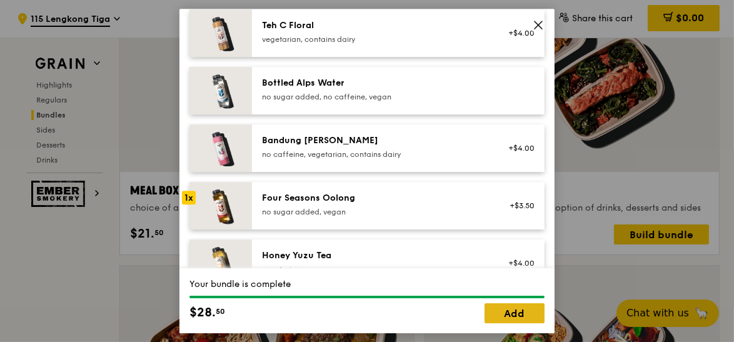
click at [529, 315] on link "Add" at bounding box center [515, 313] width 60 height 20
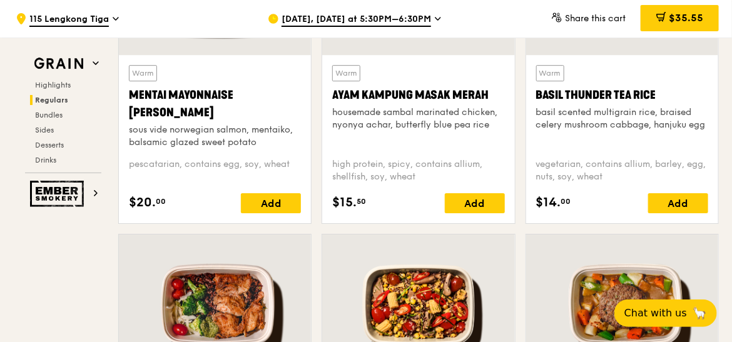
scroll to position [1291, 0]
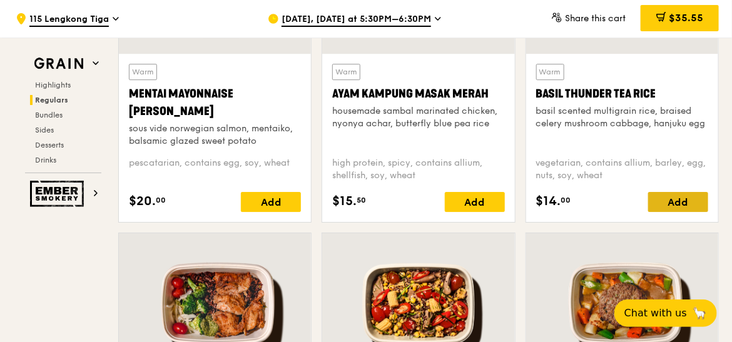
click at [660, 195] on div "Add" at bounding box center [678, 202] width 60 height 20
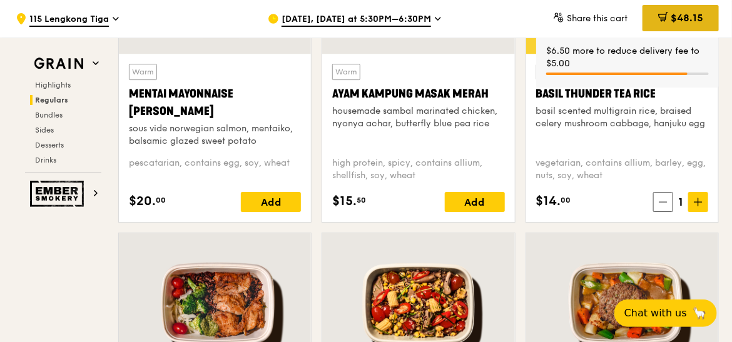
click at [692, 21] on span "$48.15" at bounding box center [686, 18] width 33 height 12
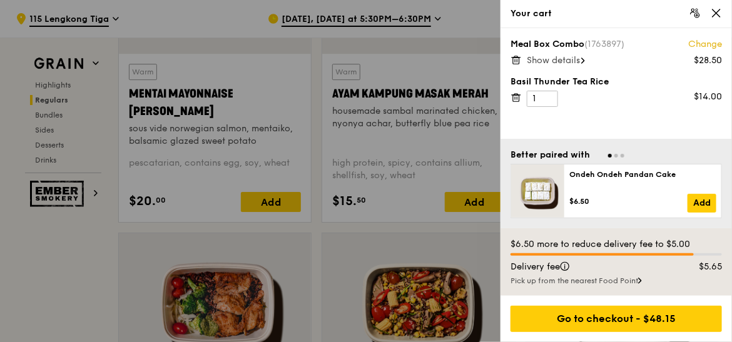
click at [571, 62] on span "Show details" at bounding box center [552, 60] width 53 height 11
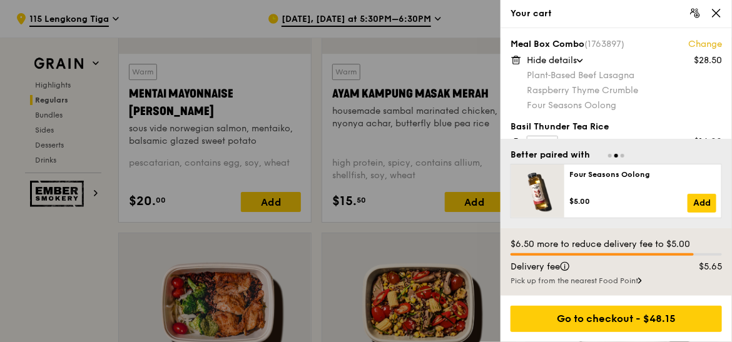
click at [373, 113] on div at bounding box center [366, 171] width 732 height 342
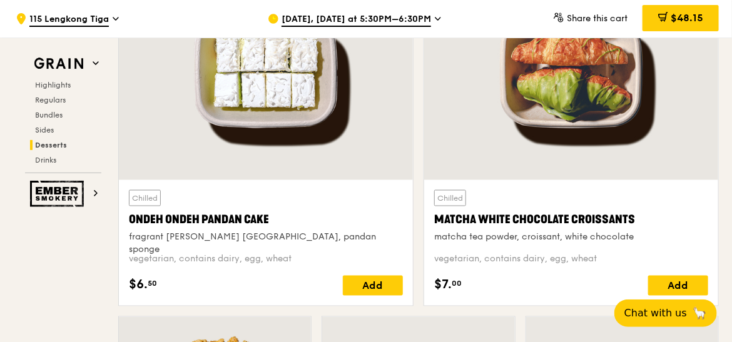
scroll to position [3753, 0]
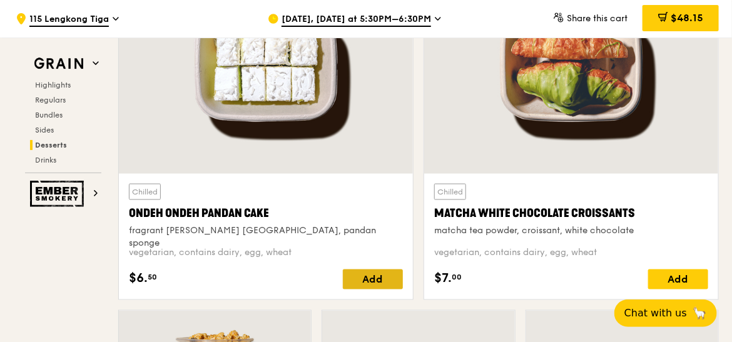
click at [383, 279] on div "Add" at bounding box center [373, 279] width 60 height 20
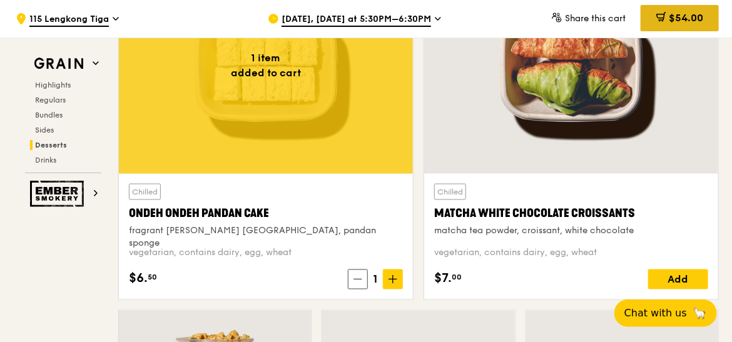
click at [683, 26] on div "$54.00" at bounding box center [679, 18] width 78 height 26
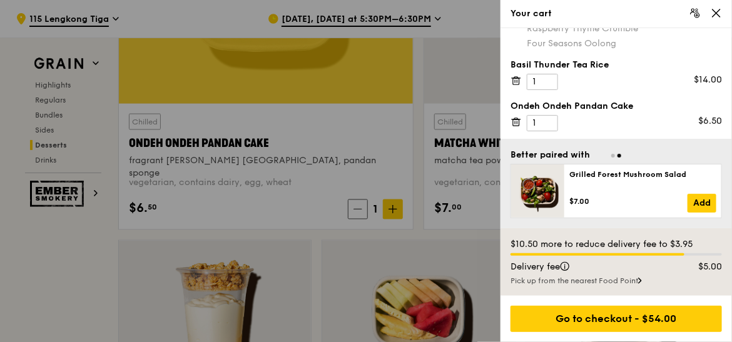
scroll to position [3827, 0]
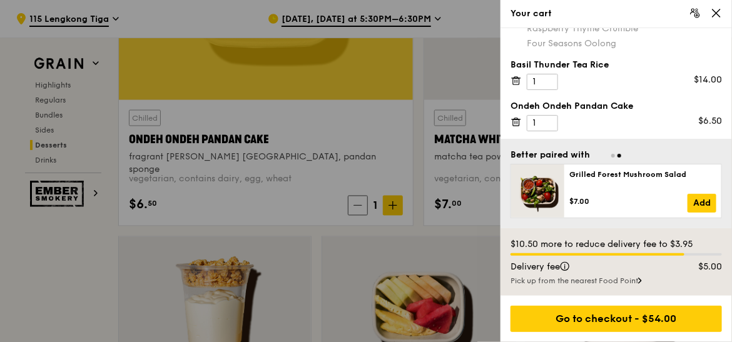
click at [712, 14] on icon at bounding box center [715, 13] width 11 height 11
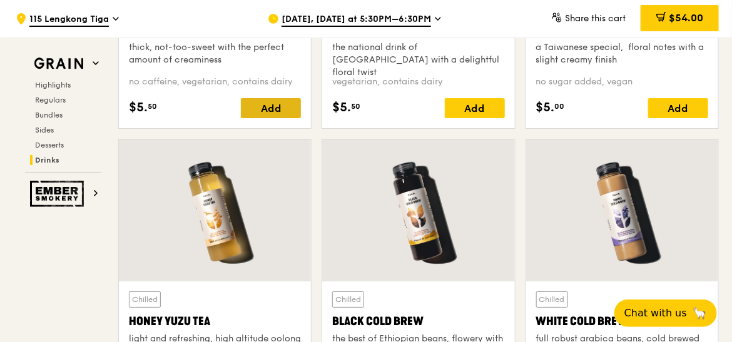
scroll to position [4622, 0]
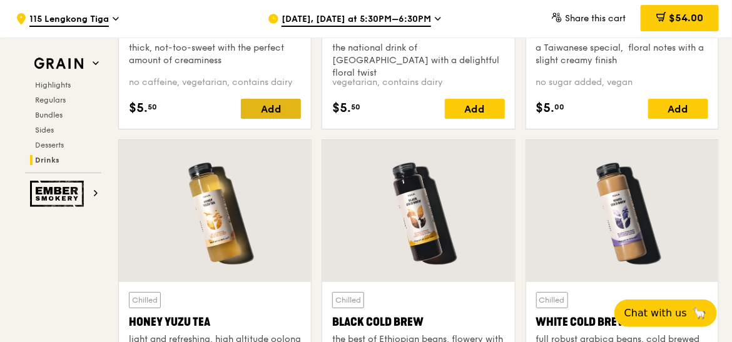
click at [278, 106] on div "Add" at bounding box center [271, 109] width 60 height 20
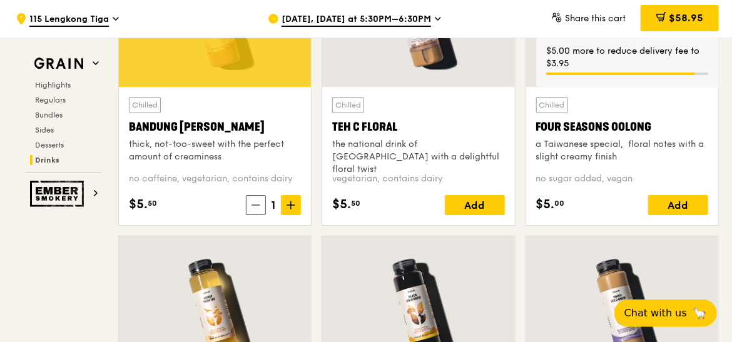
scroll to position [4457, 0]
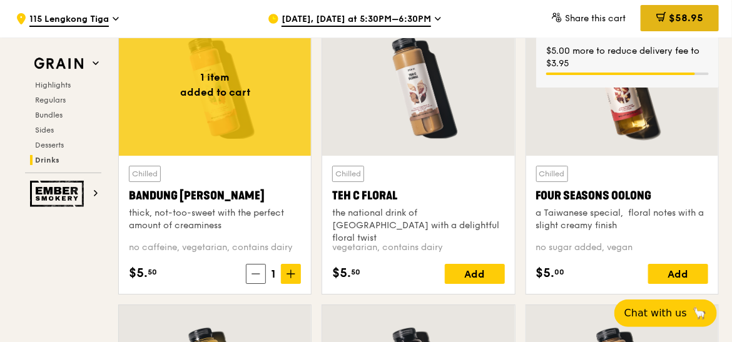
click at [683, 16] on span "$58.95" at bounding box center [685, 18] width 34 height 12
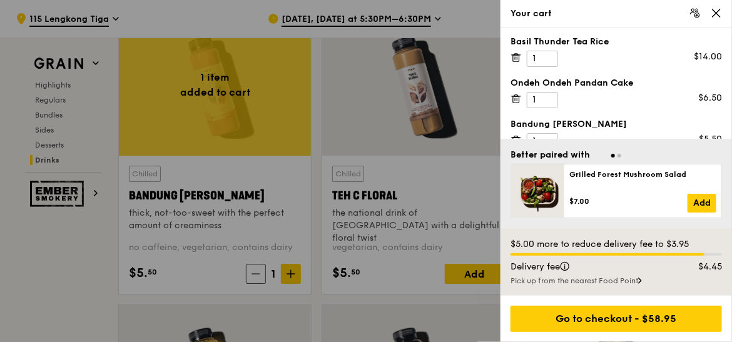
scroll to position [86, 0]
click at [516, 59] on icon at bounding box center [515, 56] width 11 height 11
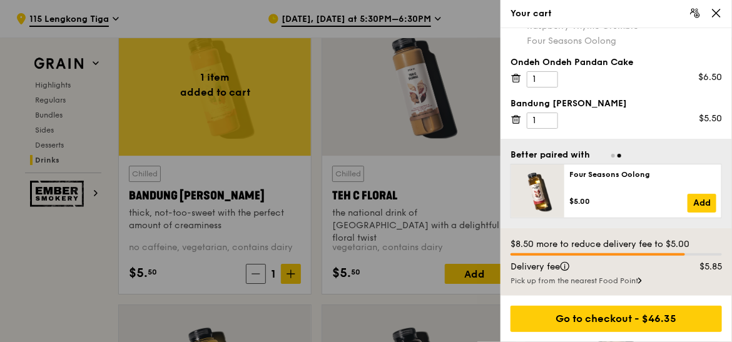
scroll to position [45, 0]
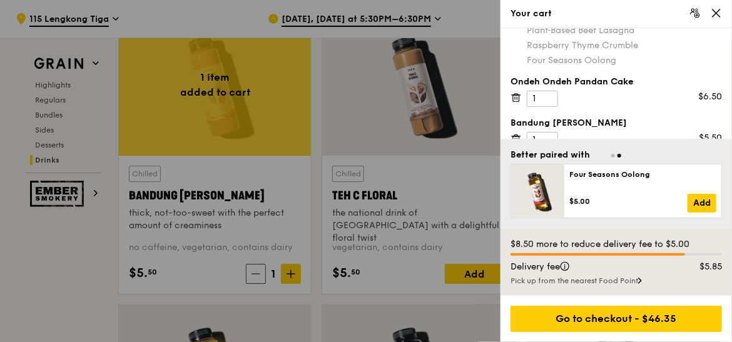
click at [516, 101] on icon at bounding box center [515, 97] width 11 height 11
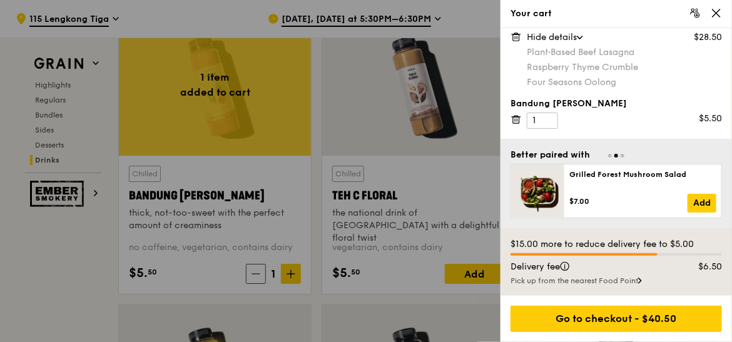
scroll to position [21, 0]
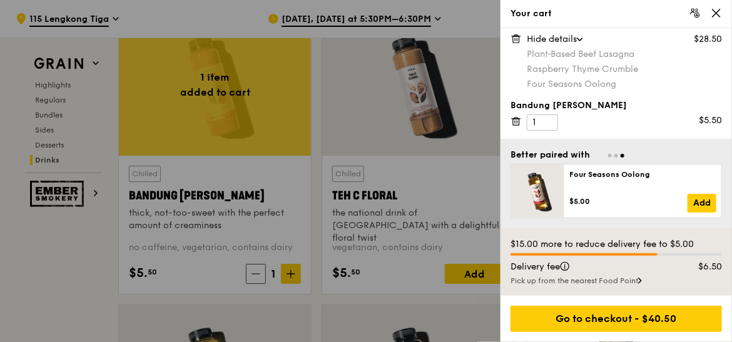
click at [515, 119] on icon at bounding box center [515, 121] width 11 height 11
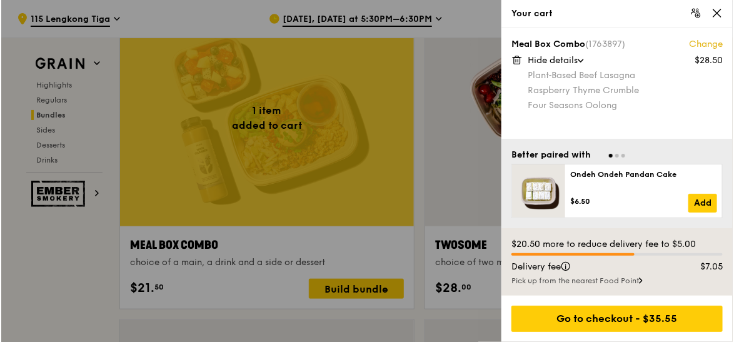
scroll to position [1938, 0]
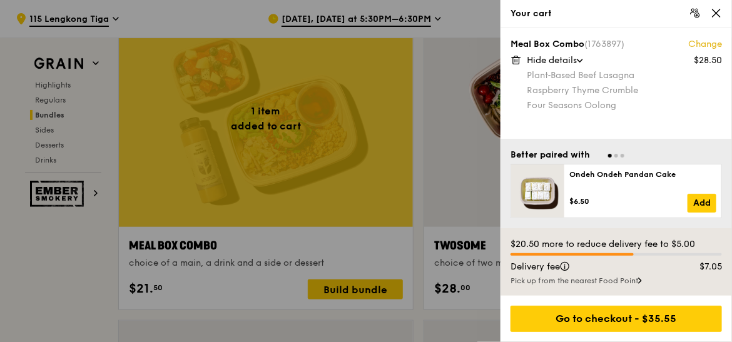
click at [363, 236] on div at bounding box center [366, 171] width 732 height 342
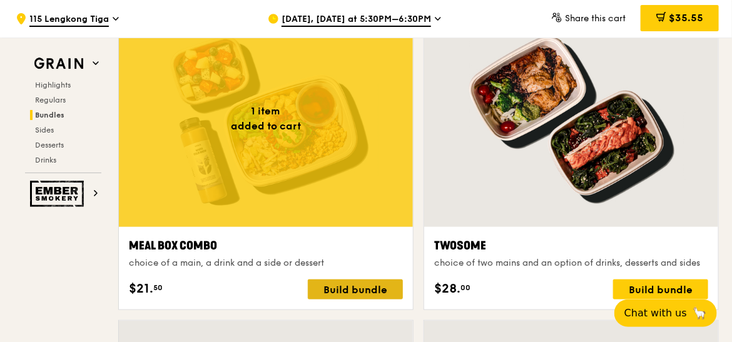
click at [356, 280] on div "Build bundle" at bounding box center [355, 289] width 95 height 20
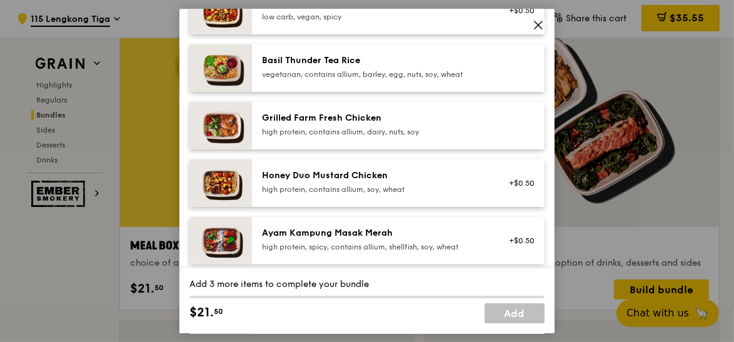
scroll to position [269, 0]
click at [383, 82] on div "Basil Thunder Tea Rice vegetarian, contains allium, barley, egg, nuts, soy, whe…" at bounding box center [398, 68] width 293 height 48
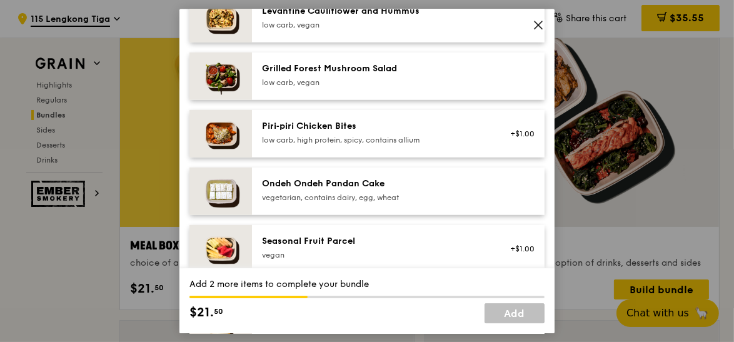
scroll to position [845, 0]
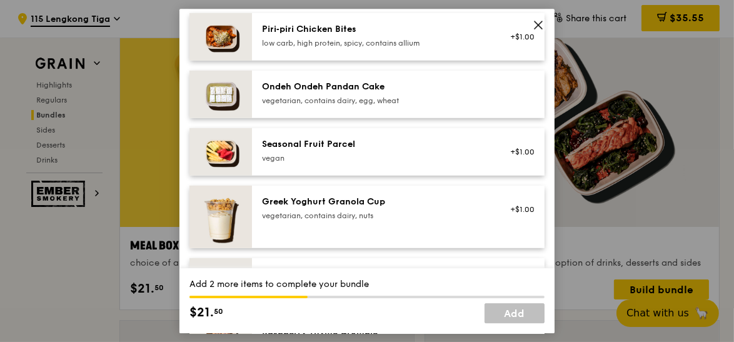
click at [371, 94] on div "Ondeh Ondeh Pandan Cake vegetarian, contains dairy, egg, wheat" at bounding box center [374, 93] width 224 height 25
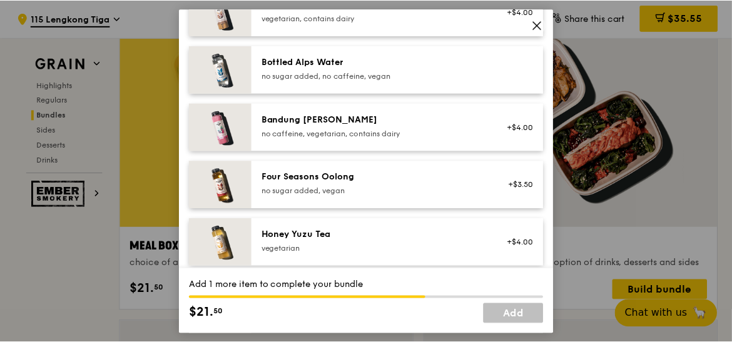
scroll to position [1368, 0]
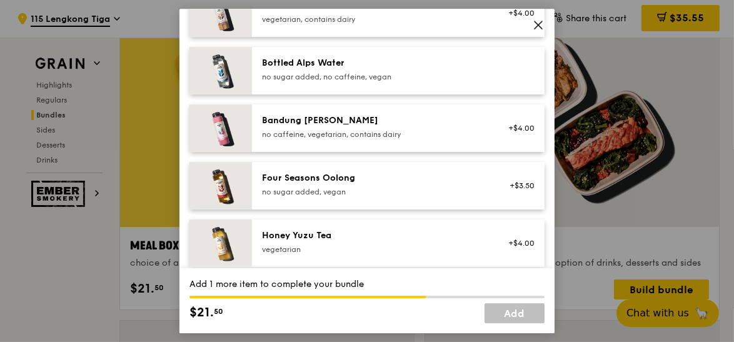
click at [394, 119] on div "Bandung [PERSON_NAME]" at bounding box center [374, 120] width 224 height 13
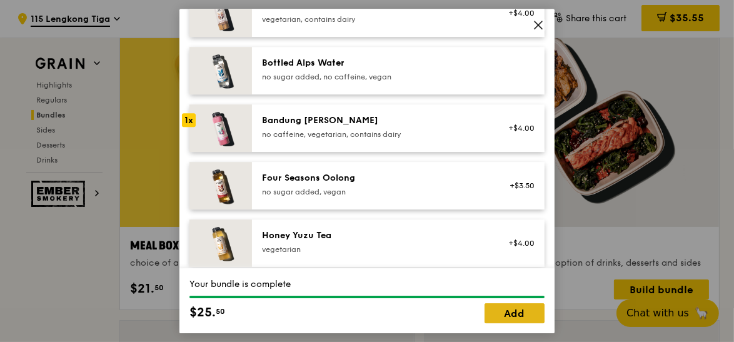
click at [519, 316] on link "Add" at bounding box center [515, 313] width 60 height 20
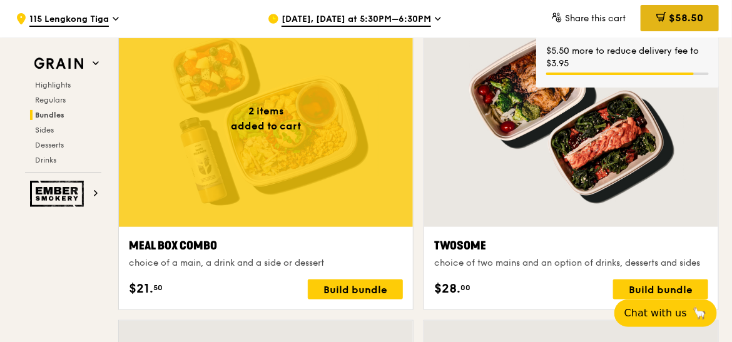
click at [687, 16] on span "$58.50" at bounding box center [685, 18] width 34 height 12
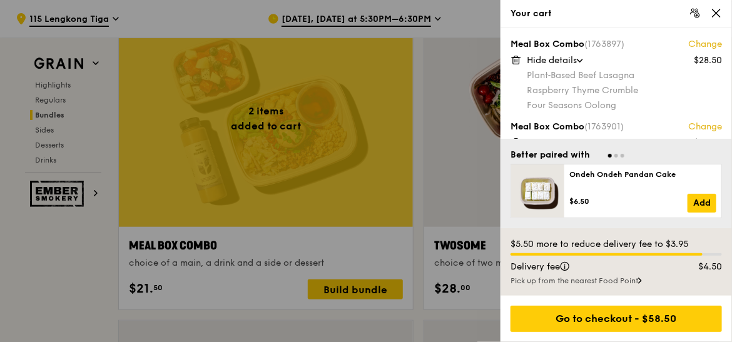
scroll to position [18, 0]
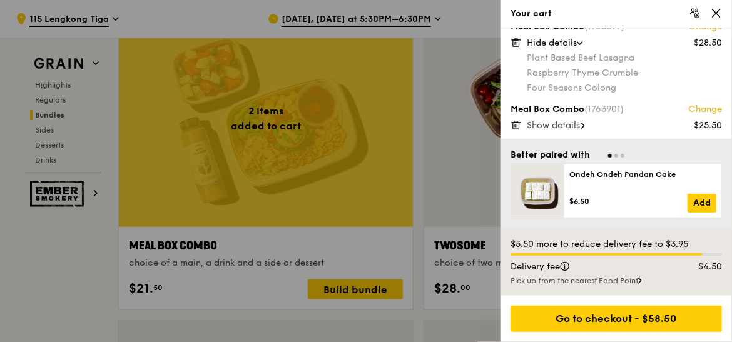
click at [570, 124] on span "Show details" at bounding box center [552, 125] width 53 height 11
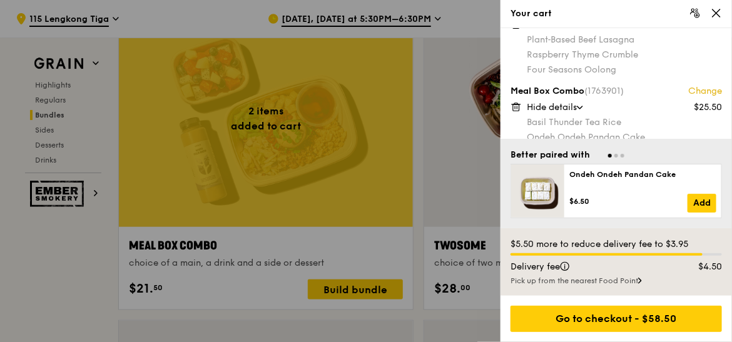
scroll to position [63, 0]
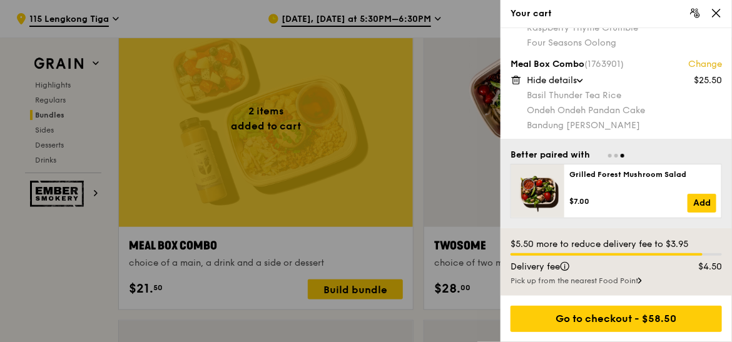
click at [513, 78] on icon at bounding box center [515, 79] width 11 height 11
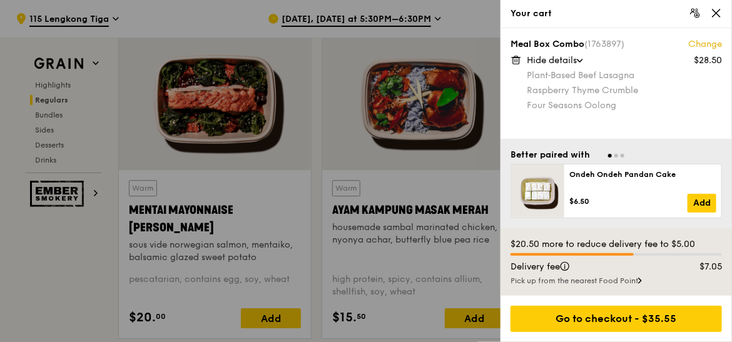
scroll to position [1213, 0]
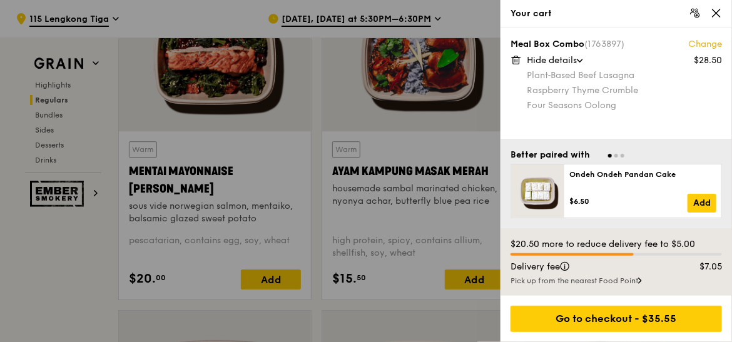
click at [713, 18] on icon at bounding box center [715, 13] width 11 height 11
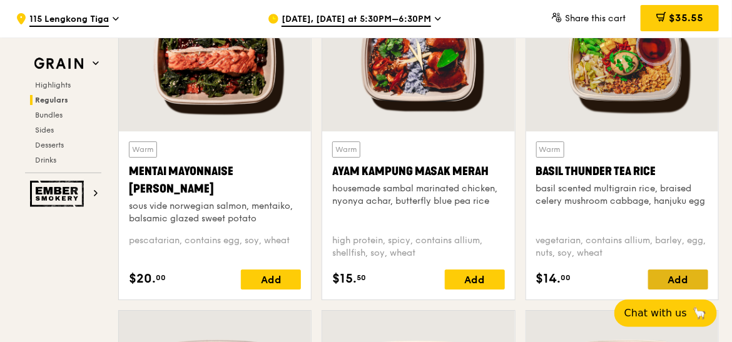
click at [681, 281] on div "Add" at bounding box center [678, 279] width 60 height 20
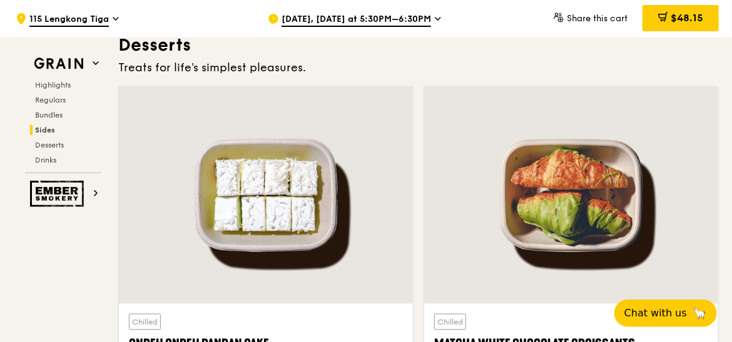
scroll to position [3548, 0]
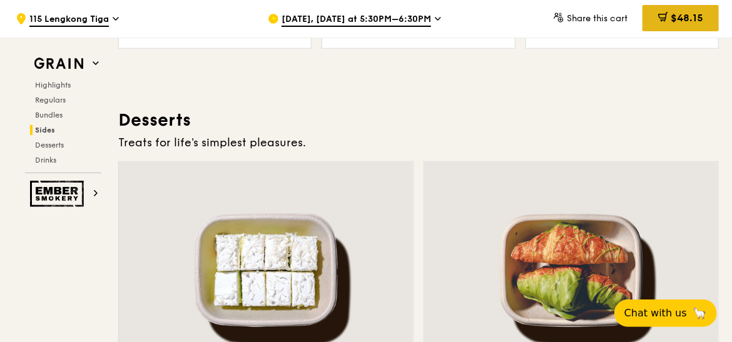
click at [675, 13] on span "$48.15" at bounding box center [686, 18] width 33 height 12
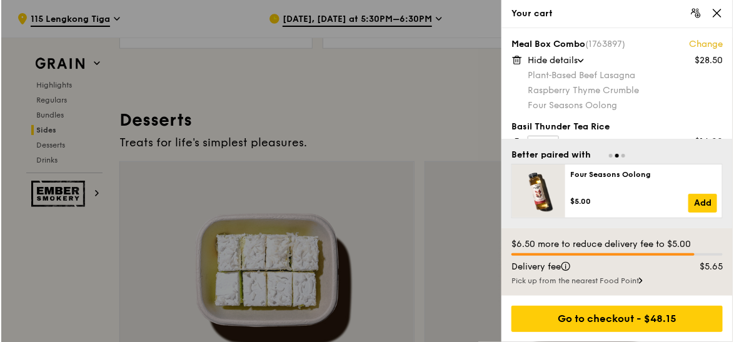
scroll to position [3549, 0]
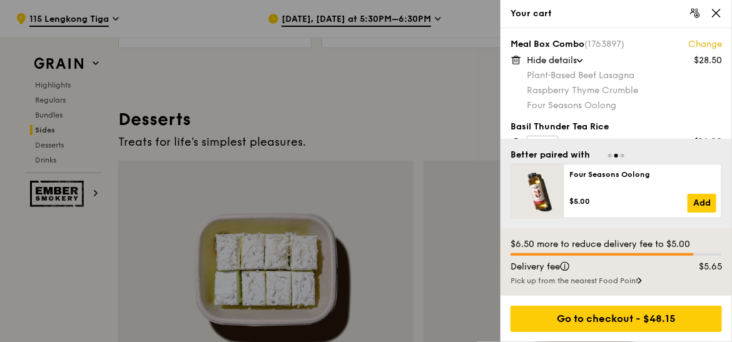
click at [708, 43] on link "Change" at bounding box center [705, 44] width 34 height 13
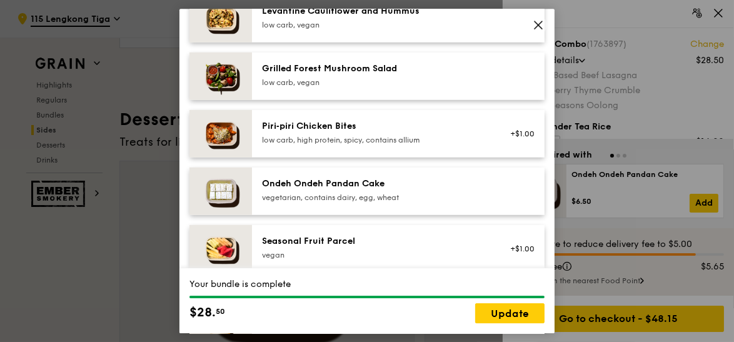
scroll to position [841, 0]
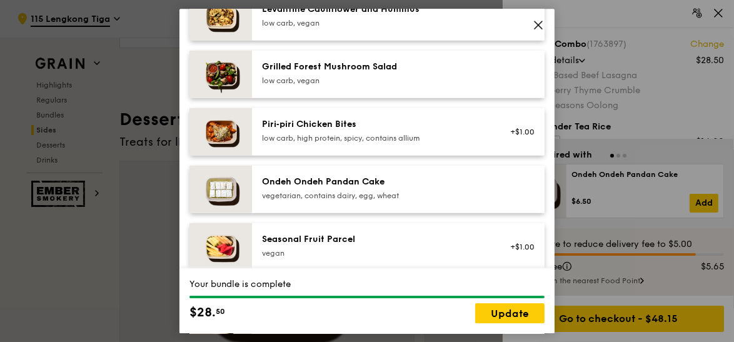
click at [411, 183] on div "Ondeh Ondeh Pandan Cake" at bounding box center [374, 182] width 224 height 13
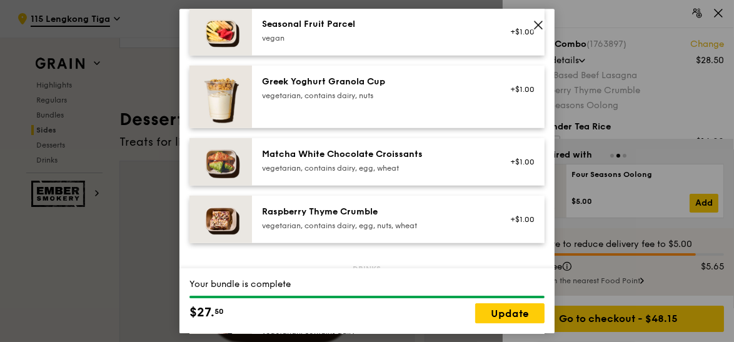
scroll to position [1056, 0]
click at [439, 214] on div "Raspberry Thyme Crumble" at bounding box center [374, 212] width 224 height 13
click at [535, 23] on icon at bounding box center [538, 24] width 11 height 11
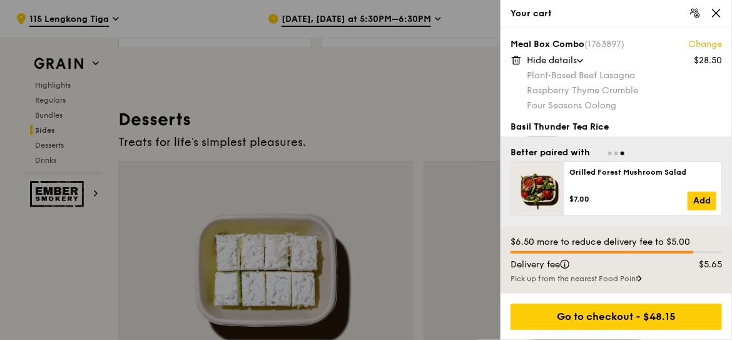
scroll to position [24, 0]
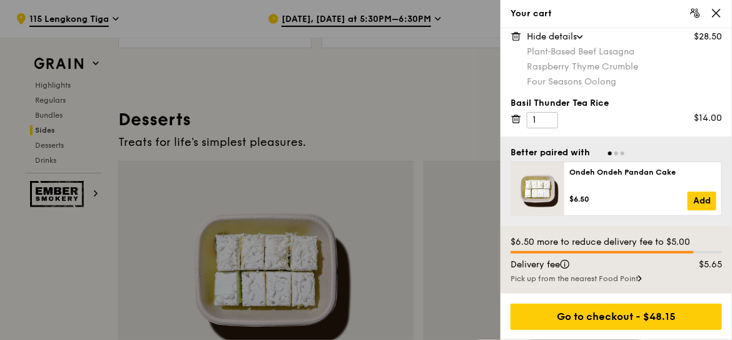
click at [355, 121] on div at bounding box center [366, 170] width 732 height 340
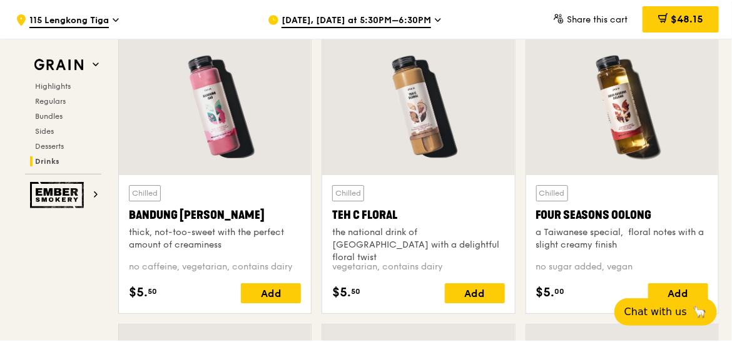
scroll to position [4441, 0]
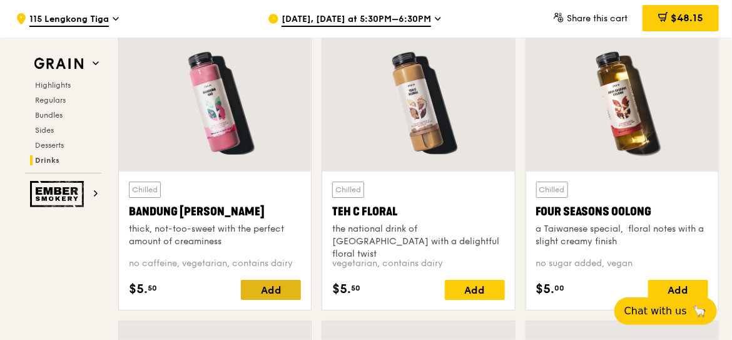
click at [283, 279] on div "Add" at bounding box center [271, 289] width 60 height 20
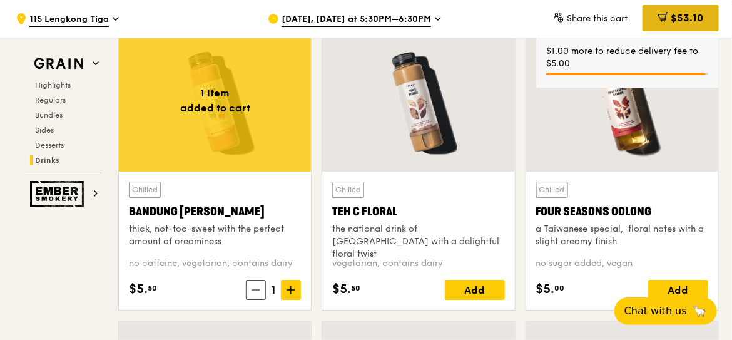
click at [694, 16] on span "$53.10" at bounding box center [686, 18] width 33 height 12
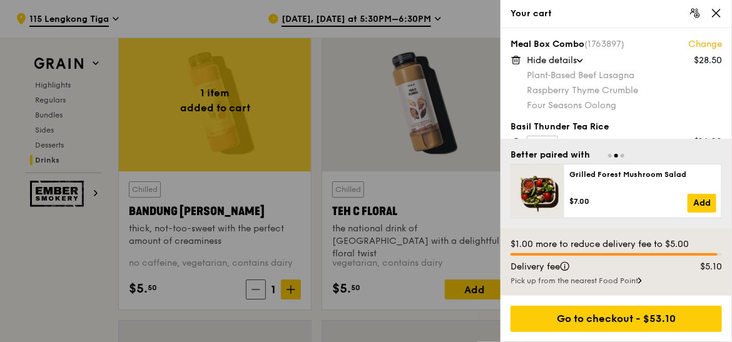
scroll to position [1, 0]
click at [717, 18] on icon at bounding box center [715, 13] width 11 height 11
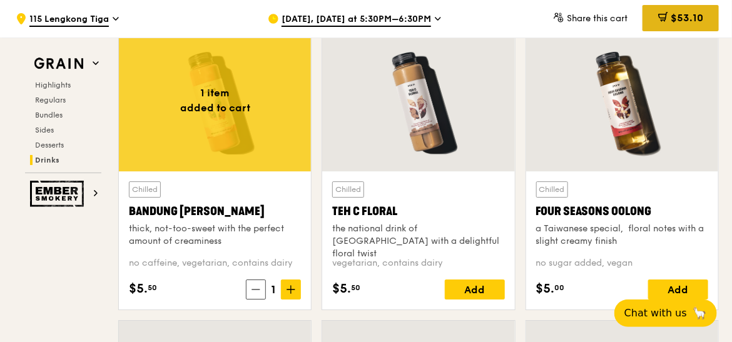
click at [675, 21] on span "$53.10" at bounding box center [686, 18] width 33 height 12
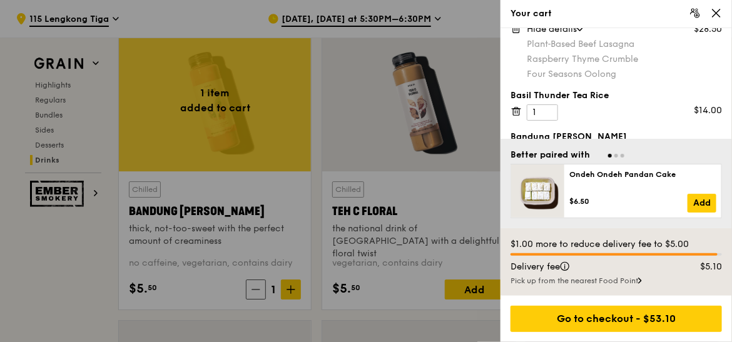
scroll to position [0, 0]
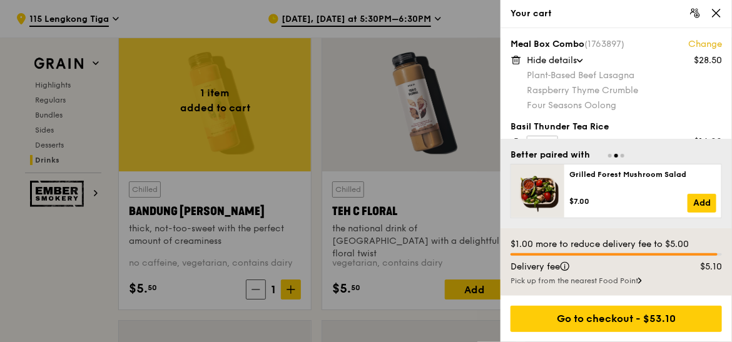
click at [715, 13] on icon at bounding box center [716, 13] width 8 height 8
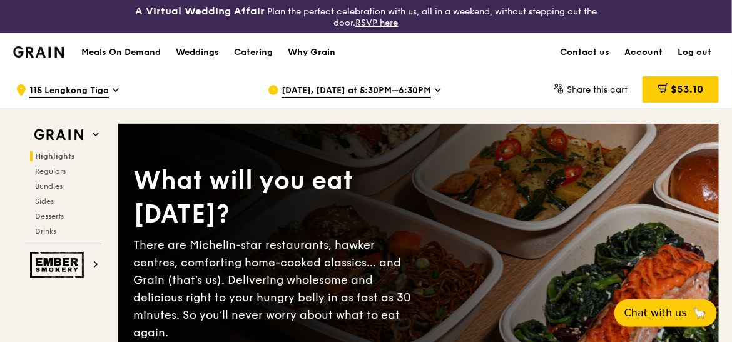
click at [425, 90] on span "[DATE], [DATE] at 5:30PM–6:30PM" at bounding box center [355, 91] width 149 height 14
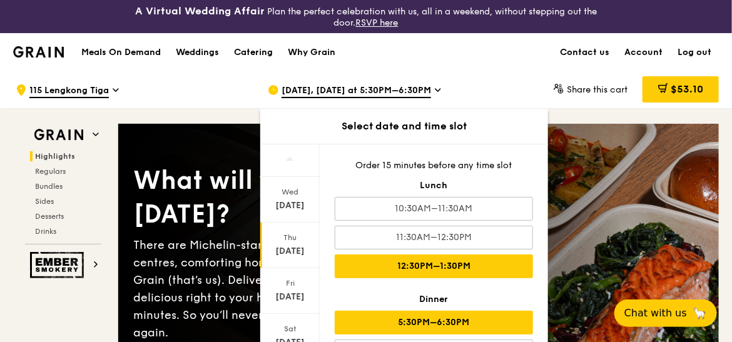
click at [478, 261] on div "12:30PM–1:30PM" at bounding box center [434, 266] width 198 height 24
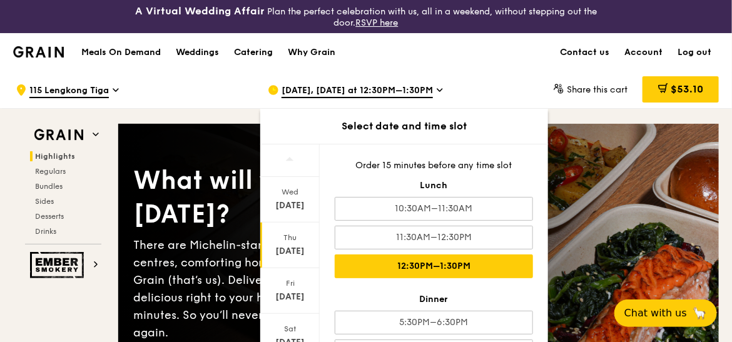
scroll to position [23, 0]
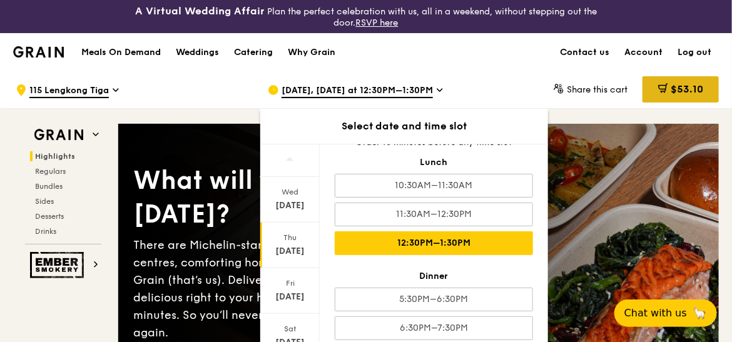
click at [683, 81] on div "$53.10" at bounding box center [680, 89] width 76 height 26
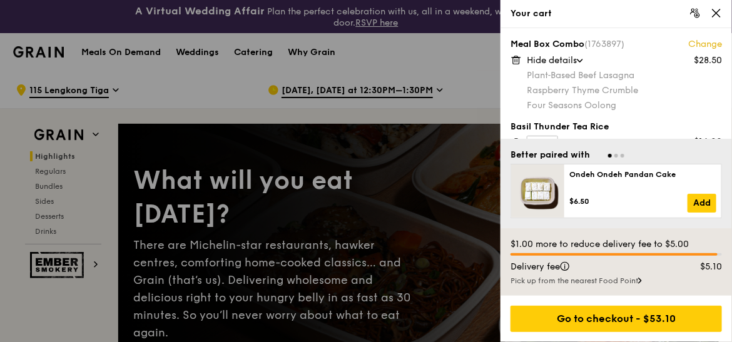
click at [513, 58] on icon at bounding box center [515, 58] width 9 height 0
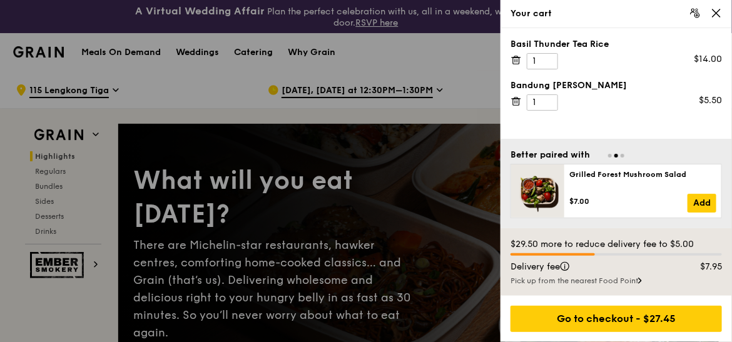
click at [513, 58] on icon at bounding box center [515, 58] width 9 height 0
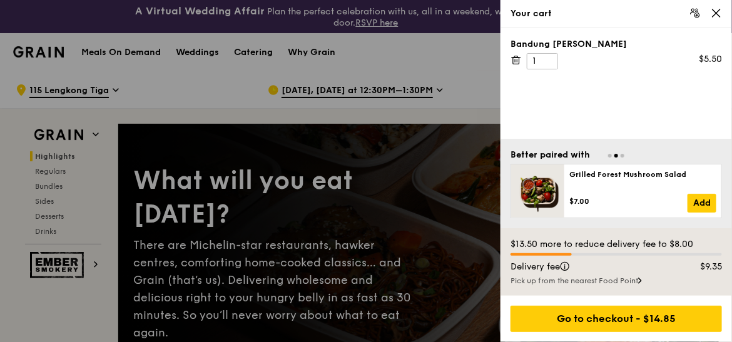
click at [516, 59] on icon at bounding box center [515, 59] width 11 height 11
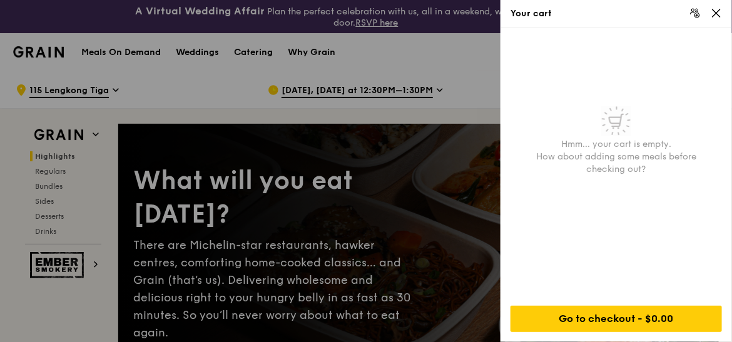
click at [721, 15] on icon at bounding box center [715, 13] width 11 height 11
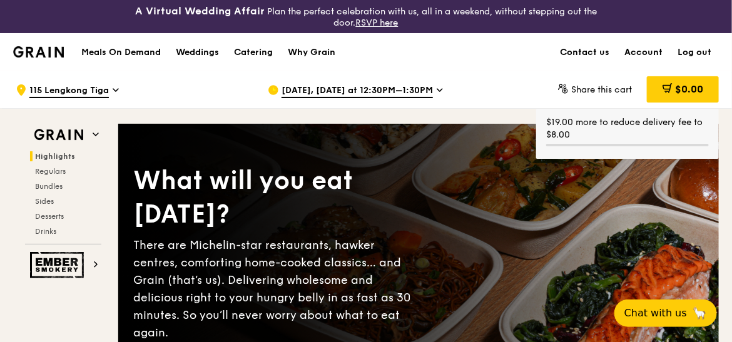
click at [706, 48] on link "Log out" at bounding box center [694, 53] width 49 height 38
